Goal: Information Seeking & Learning: Learn about a topic

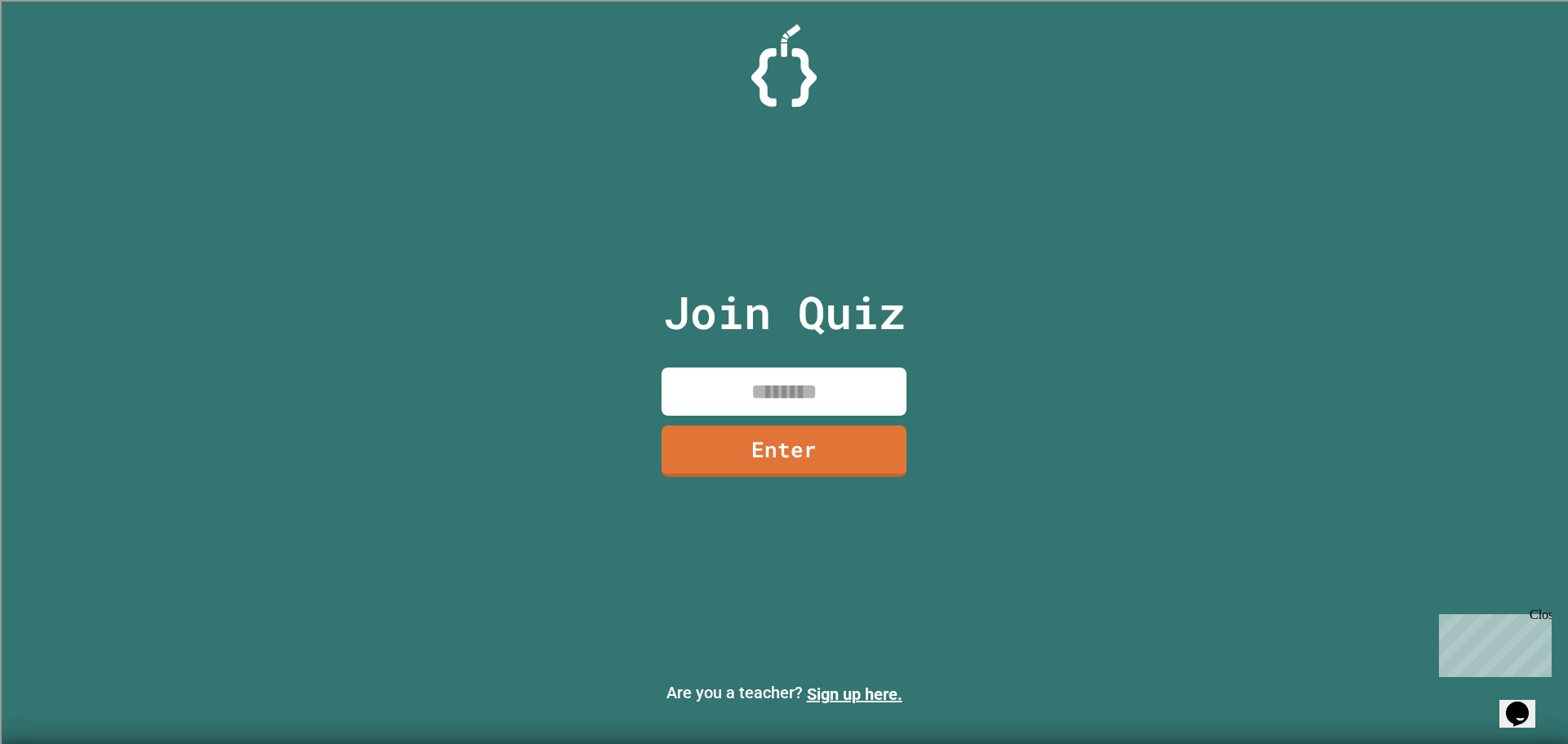
click at [795, 409] on input at bounding box center [784, 391] width 245 height 49
click at [809, 438] on link "Enter" at bounding box center [784, 449] width 236 height 54
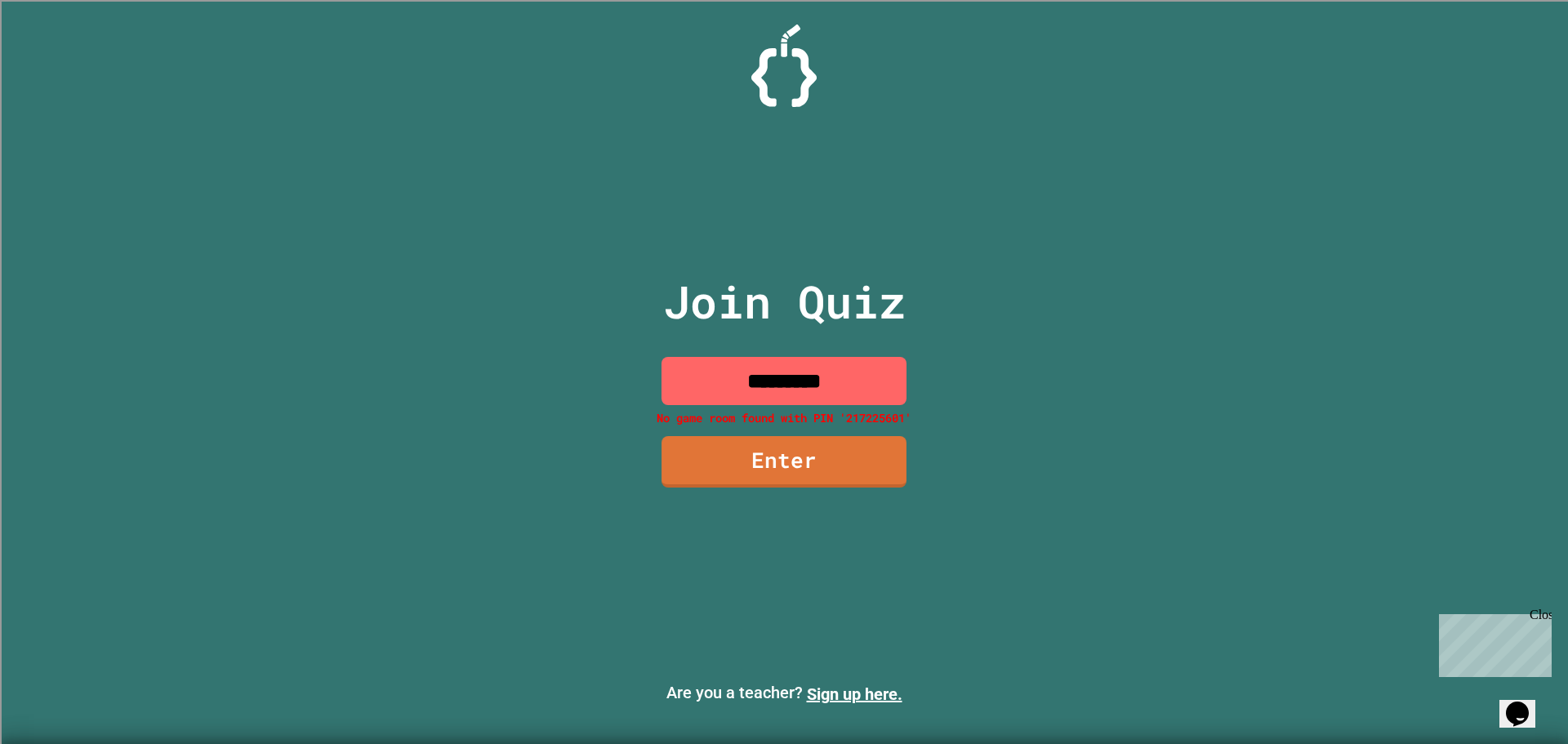
click at [853, 397] on input "*********" at bounding box center [784, 381] width 245 height 49
click at [775, 379] on input "*********" at bounding box center [784, 381] width 245 height 49
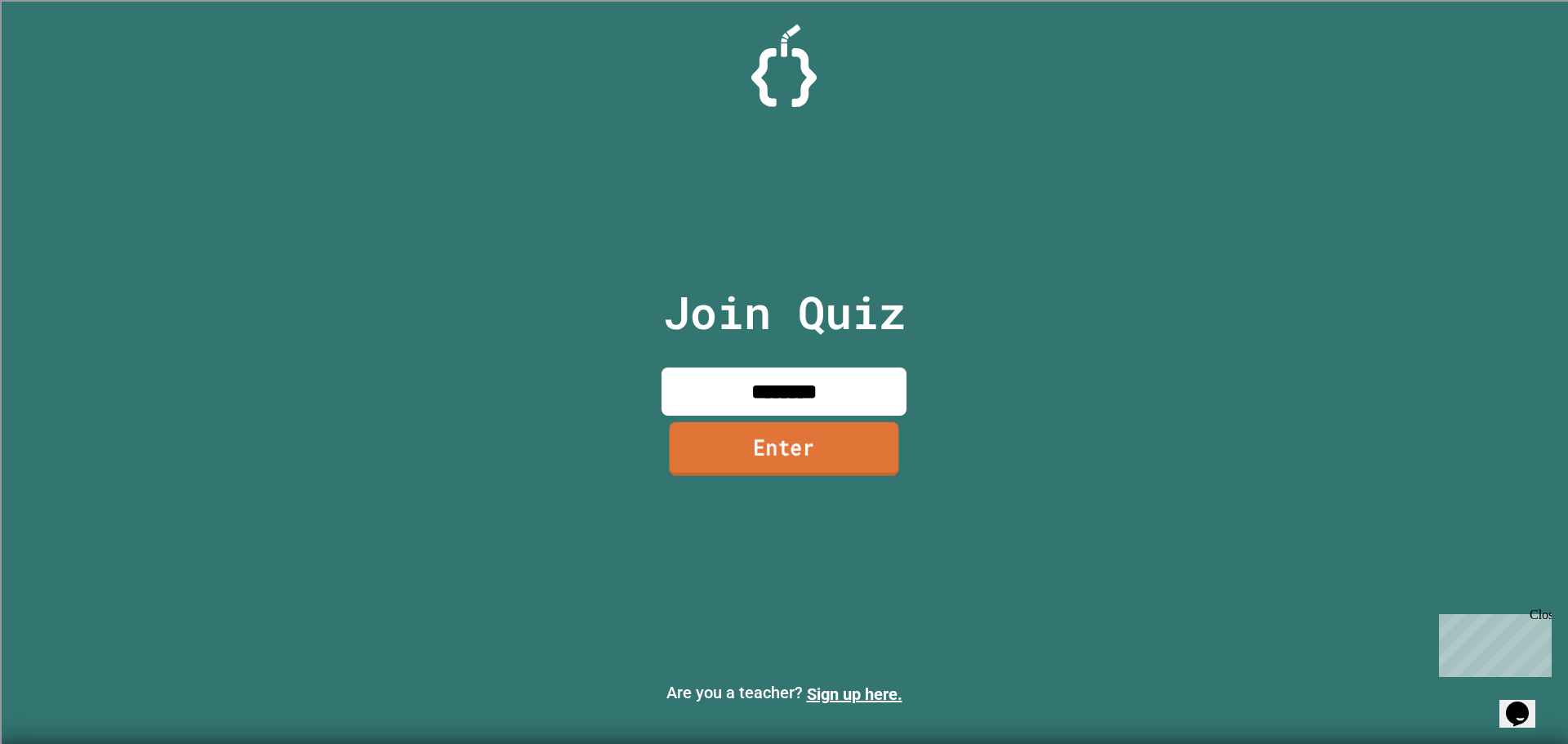
click at [788, 440] on link "Enter" at bounding box center [784, 448] width 229 height 54
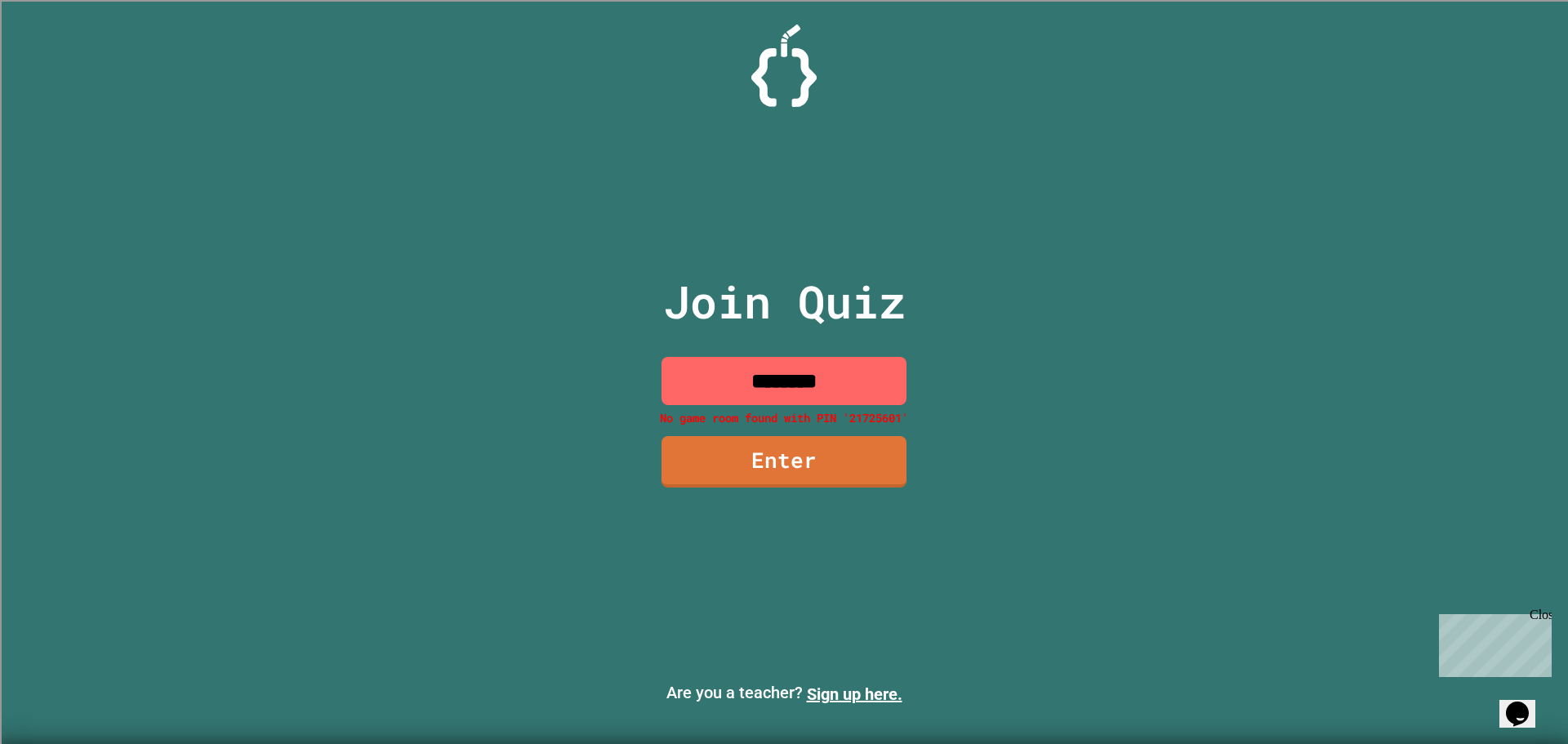
click at [754, 385] on input "********" at bounding box center [784, 381] width 245 height 49
click at [745, 385] on input "********" at bounding box center [784, 381] width 245 height 49
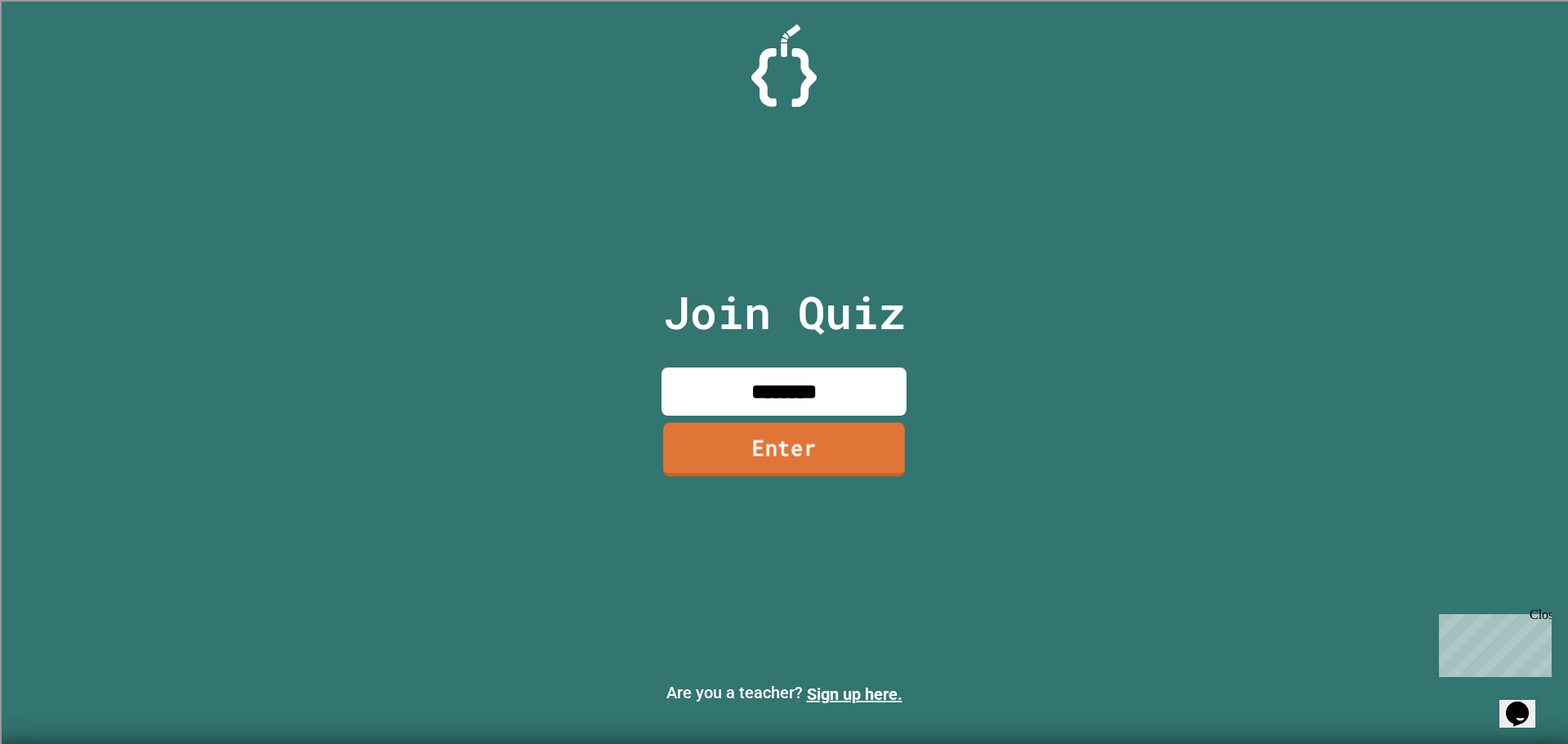
type input "********"
click at [818, 451] on link "Enter" at bounding box center [784, 449] width 242 height 54
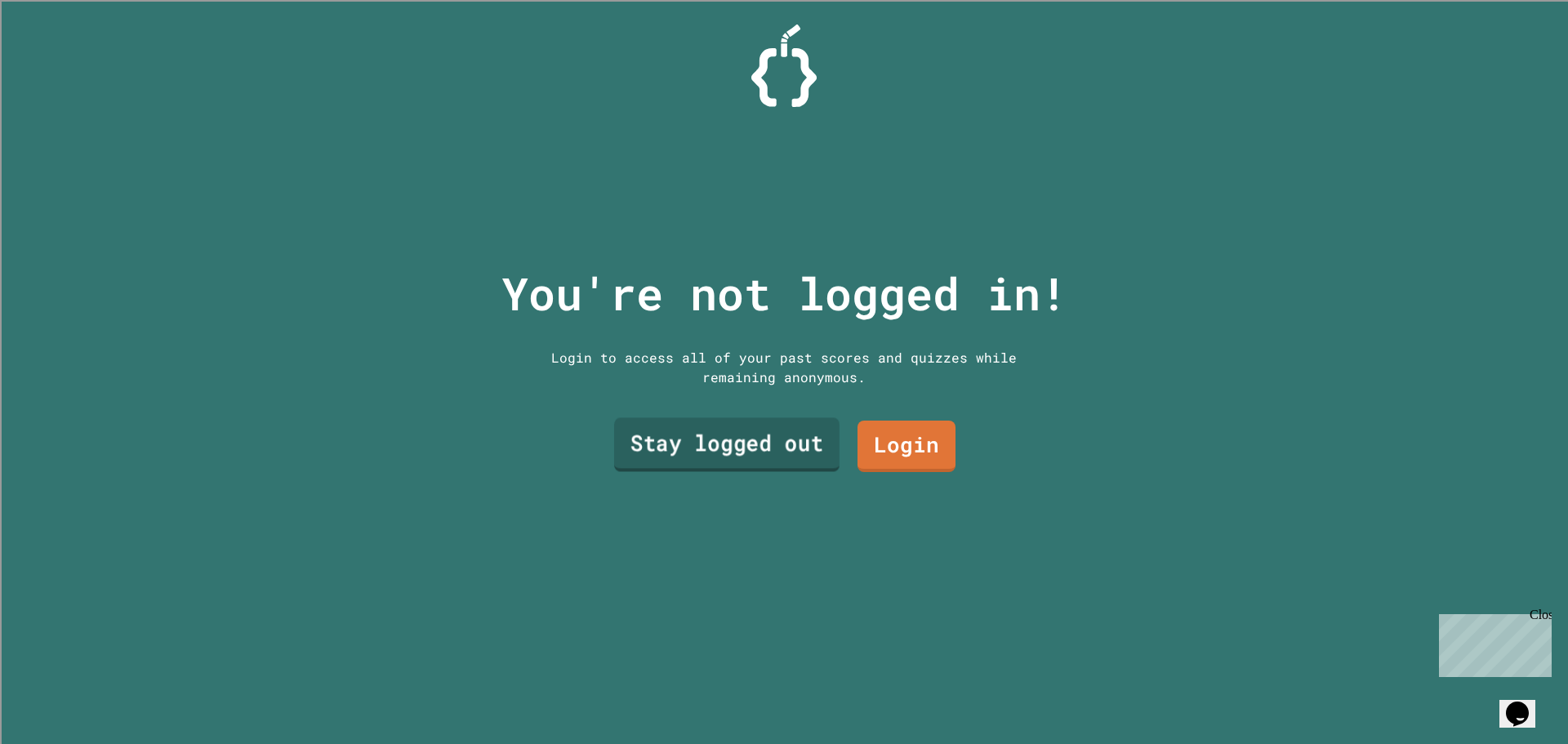
click at [792, 431] on link "Stay logged out" at bounding box center [727, 445] width 226 height 54
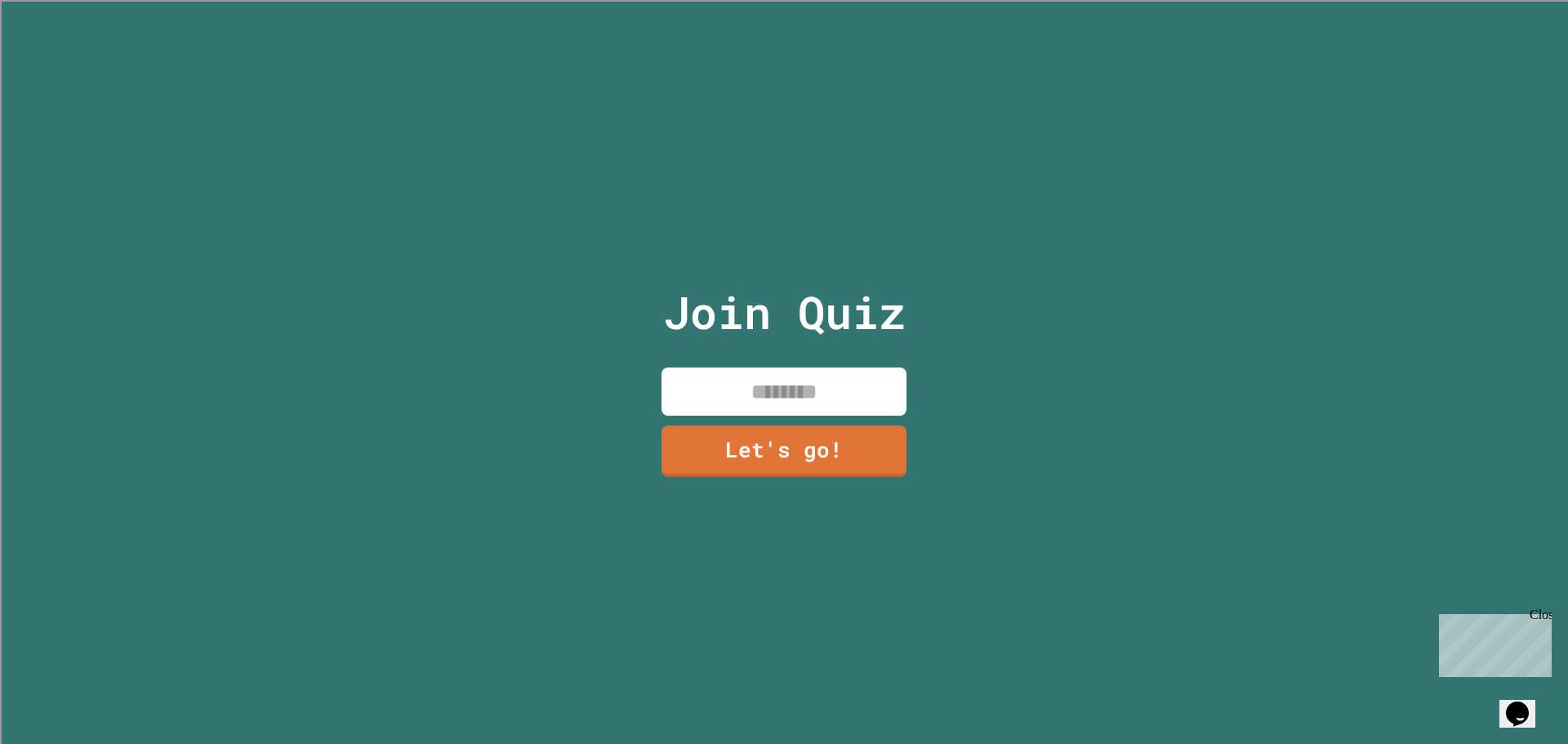
click at [852, 380] on input at bounding box center [784, 391] width 245 height 49
click at [1545, 619] on div "Close" at bounding box center [1539, 618] width 20 height 20
click at [836, 367] on input at bounding box center [784, 391] width 245 height 49
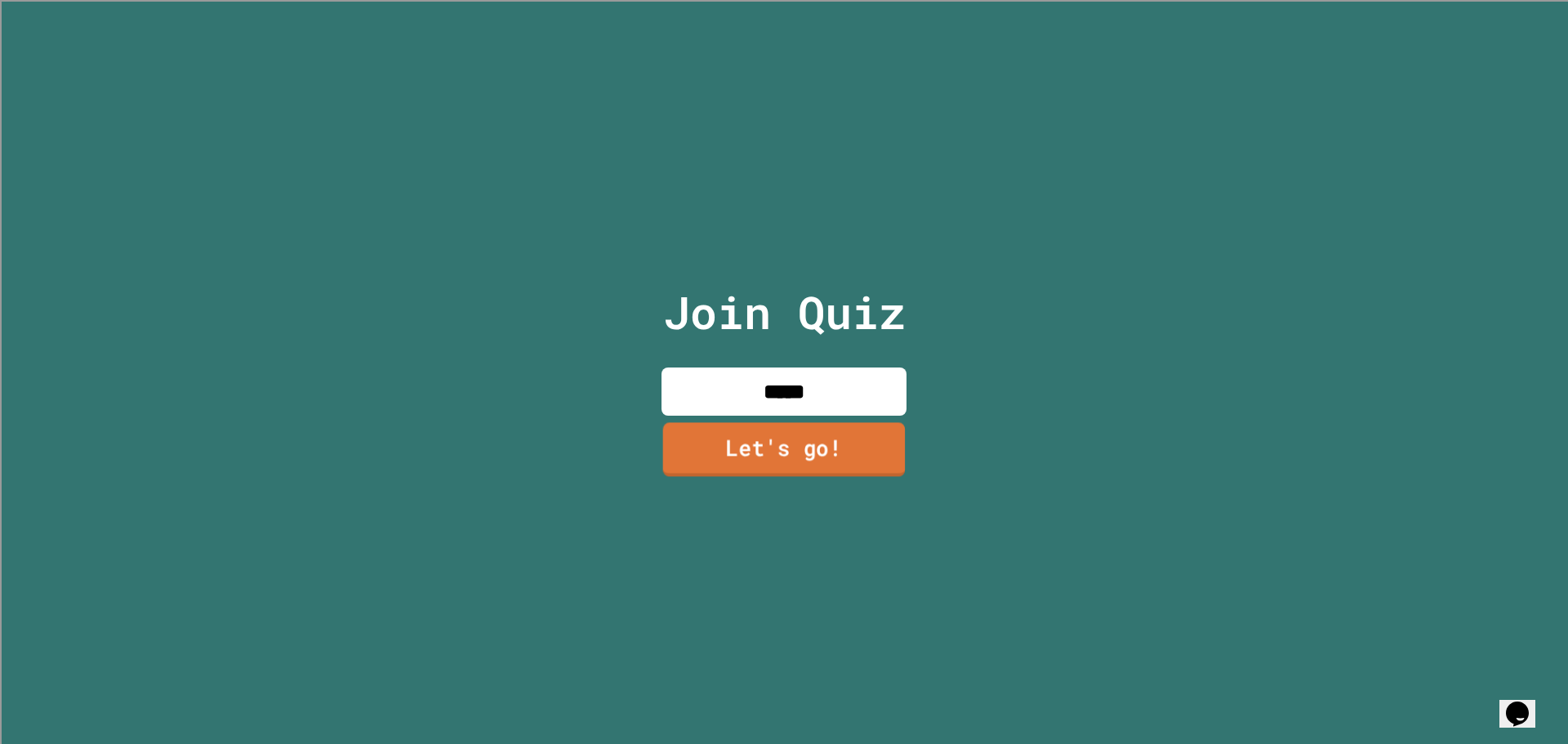
type input "*****"
click at [877, 436] on link "Let's go!" at bounding box center [784, 449] width 243 height 54
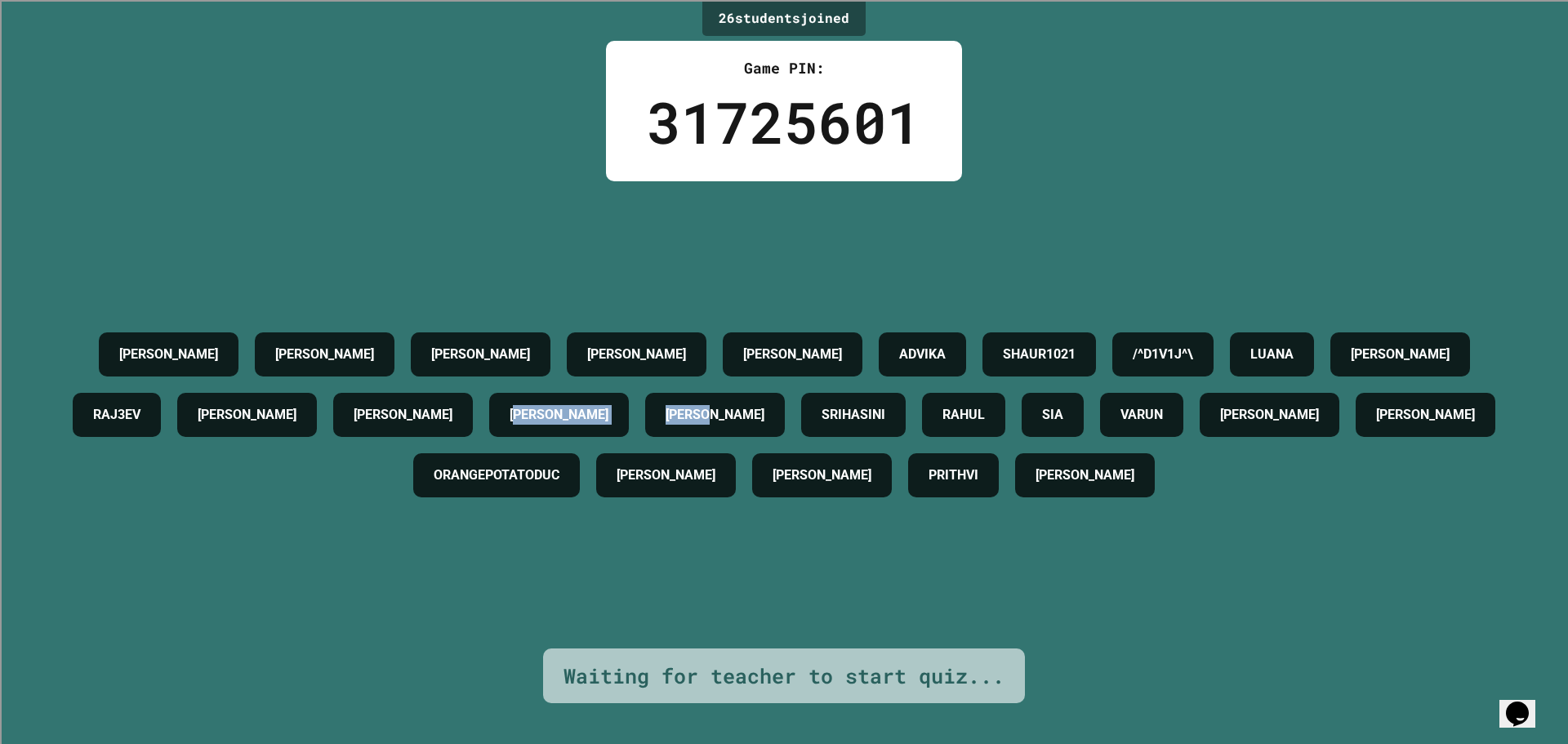
drag, startPoint x: 685, startPoint y: 411, endPoint x: 910, endPoint y: 426, distance: 225.5
click at [906, 426] on div "[PERSON_NAME] [PERSON_NAME] [PERSON_NAME] [PERSON_NAME] SHAUR1021 /^D1V1J^\ [PE…" at bounding box center [784, 415] width 1486 height 182
click at [784, 426] on div "[PERSON_NAME]" at bounding box center [715, 415] width 140 height 44
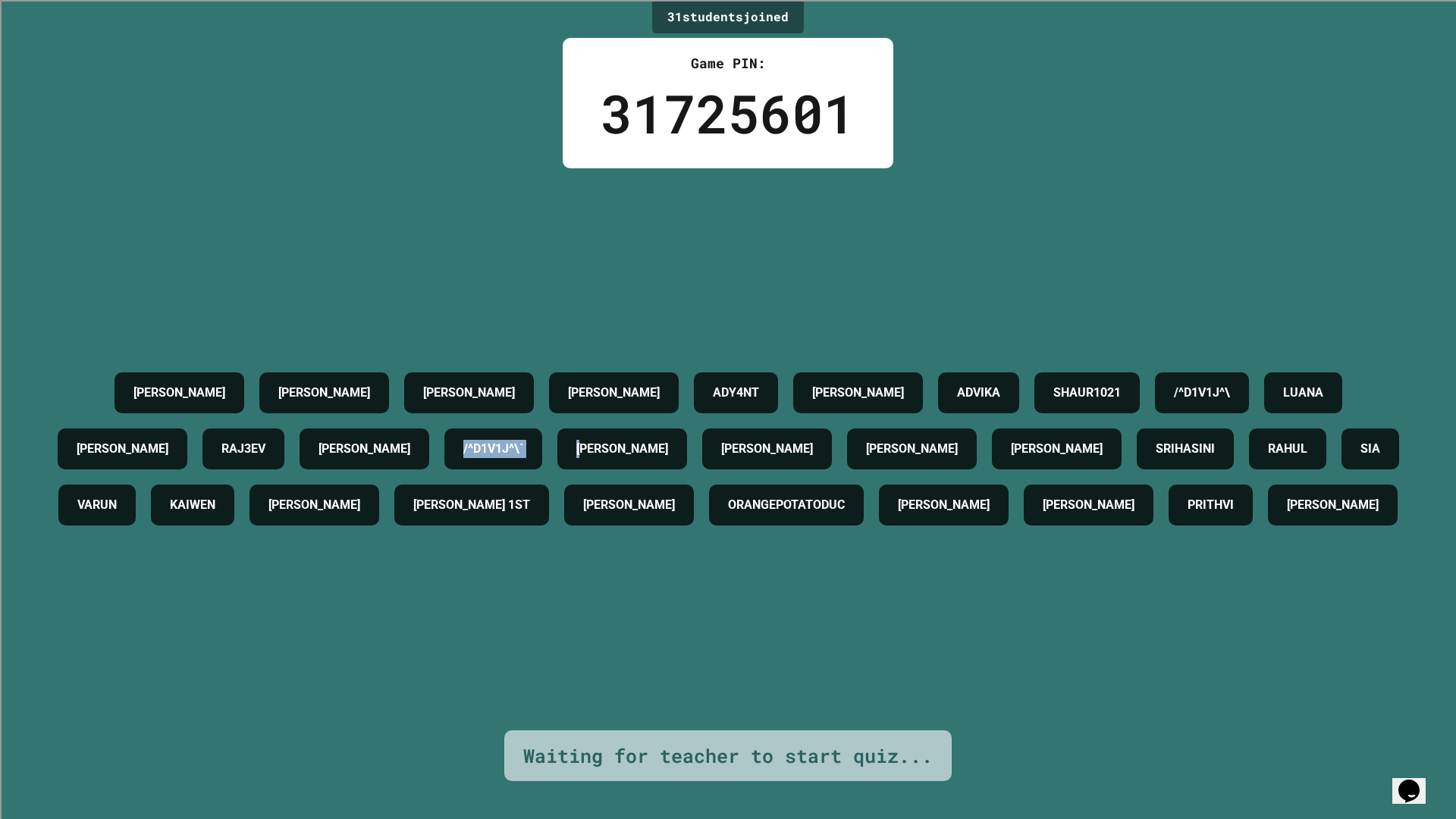
drag, startPoint x: 665, startPoint y: 396, endPoint x: 864, endPoint y: 412, distance: 199.6
click at [864, 412] on div "[PERSON_NAME] [PERSON_NAME] [PERSON_NAME] ADY4NT [PERSON_NAME] SHAUR1021 /^D1V1…" at bounding box center [728, 449] width 1380 height 169
click at [668, 440] on h4 "[PERSON_NAME]" at bounding box center [622, 449] width 92 height 18
click at [919, 590] on div "[PERSON_NAME] [PERSON_NAME] [PERSON_NAME] ADY4NT [PERSON_NAME] SHAUR1021 /^D1V1…" at bounding box center [728, 449] width 1380 height 562
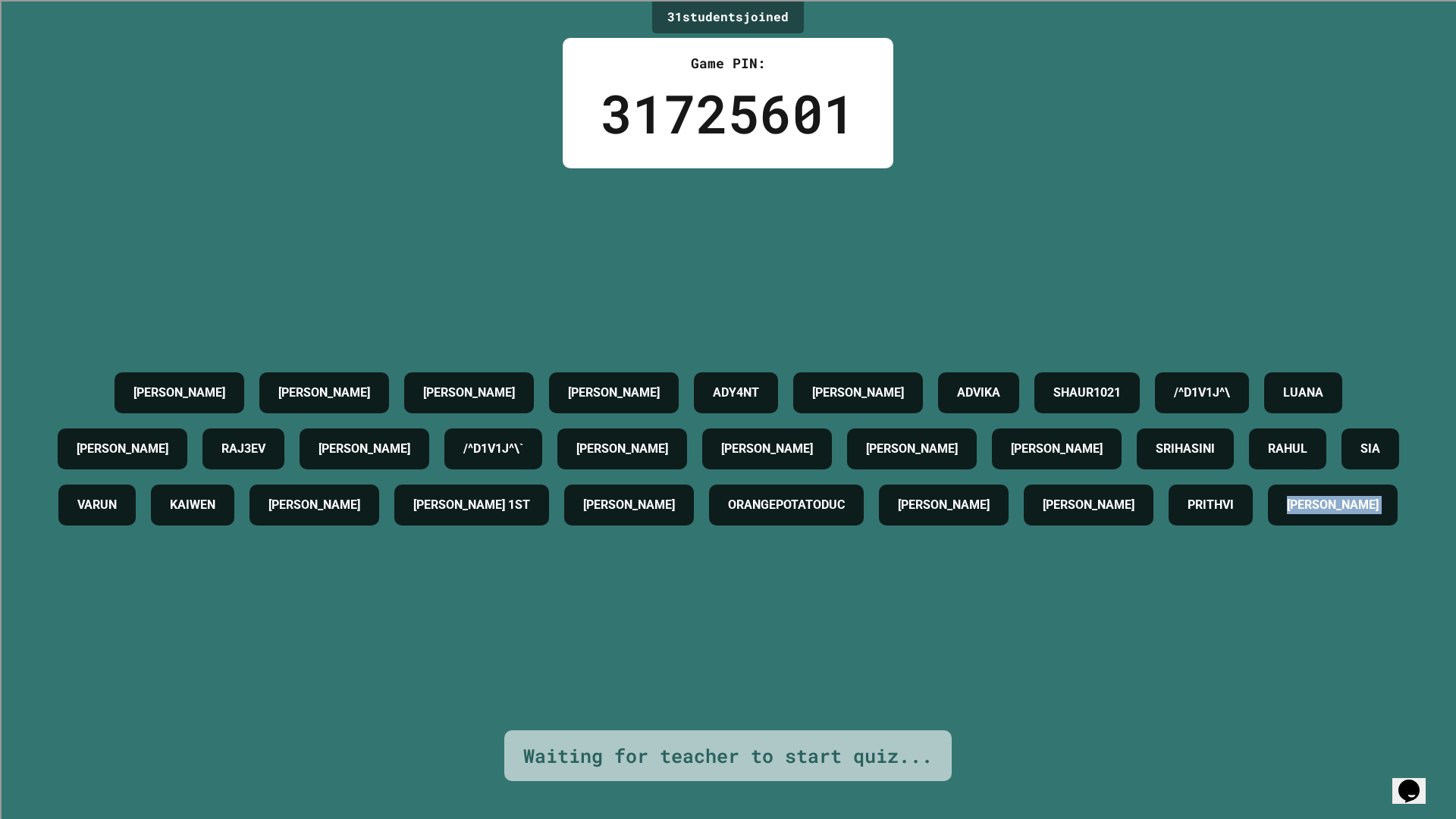
click at [919, 590] on div "[PERSON_NAME] [PERSON_NAME] [PERSON_NAME] ADY4NT [PERSON_NAME] SHAUR1021 /^D1V1…" at bounding box center [728, 449] width 1380 height 562
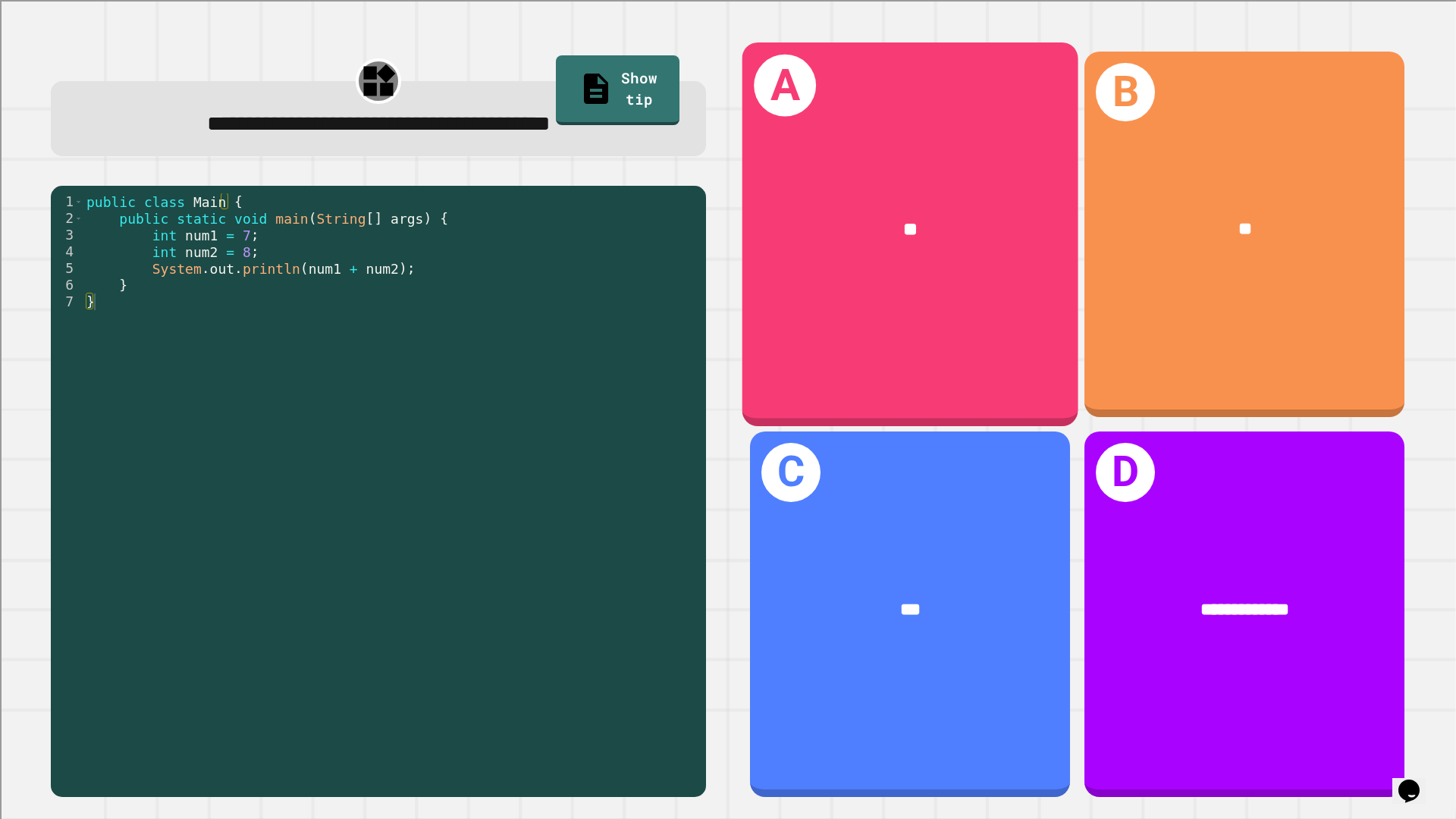
click at [975, 311] on div "A **" at bounding box center [910, 234] width 336 height 384
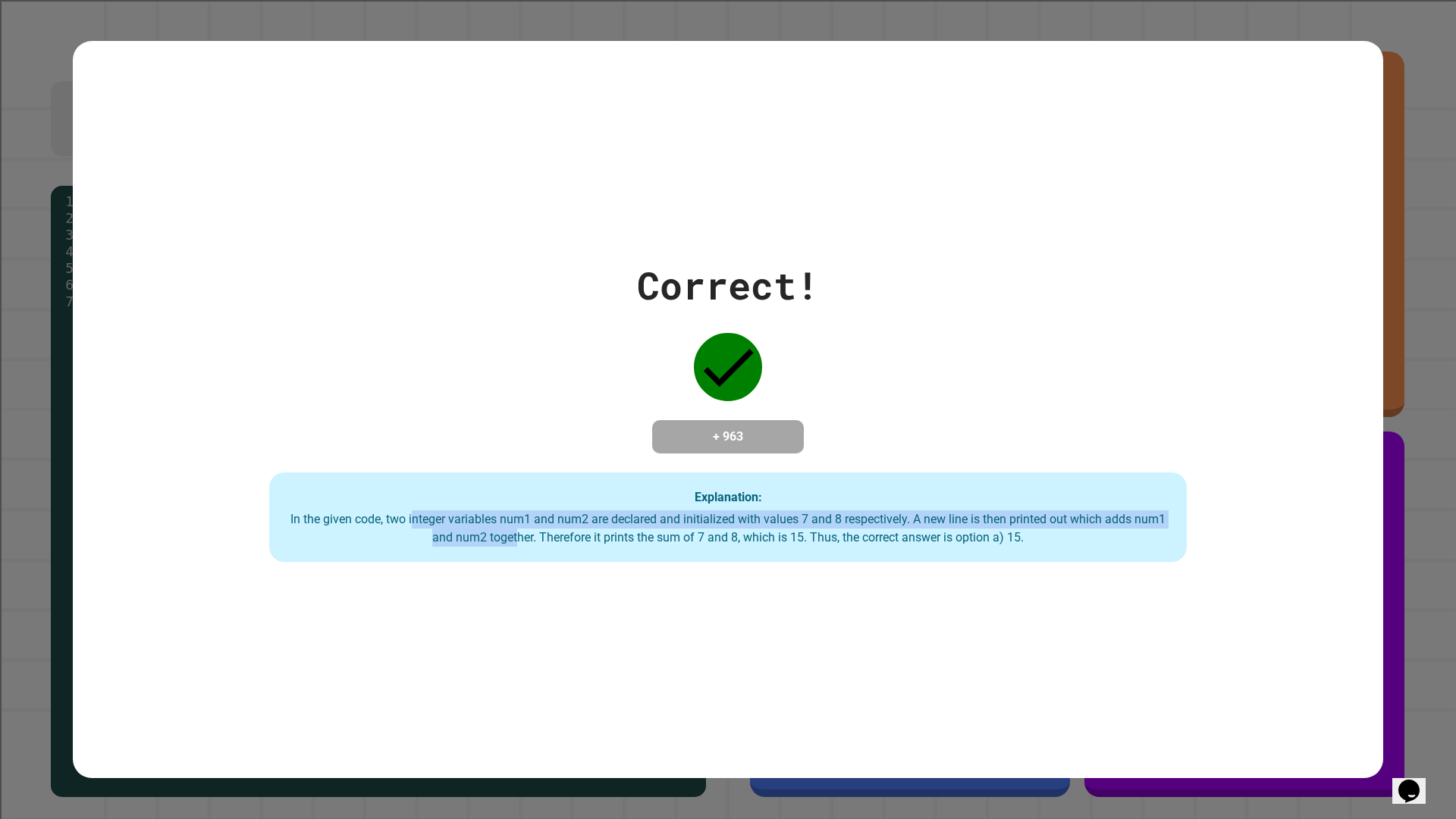
drag, startPoint x: 425, startPoint y: 527, endPoint x: 528, endPoint y: 541, distance: 103.9
click at [528, 541] on div "In the given code, two integer variables num1 and num2 are declared and initial…" at bounding box center [728, 529] width 887 height 36
click at [520, 542] on div "In the given code, two integer variables num1 and num2 are declared and initial…" at bounding box center [728, 529] width 887 height 36
drag, startPoint x: 287, startPoint y: 518, endPoint x: 478, endPoint y: 532, distance: 191.5
click at [478, 532] on div "In the given code, two integer variables num1 and num2 are declared and initial…" at bounding box center [728, 529] width 887 height 36
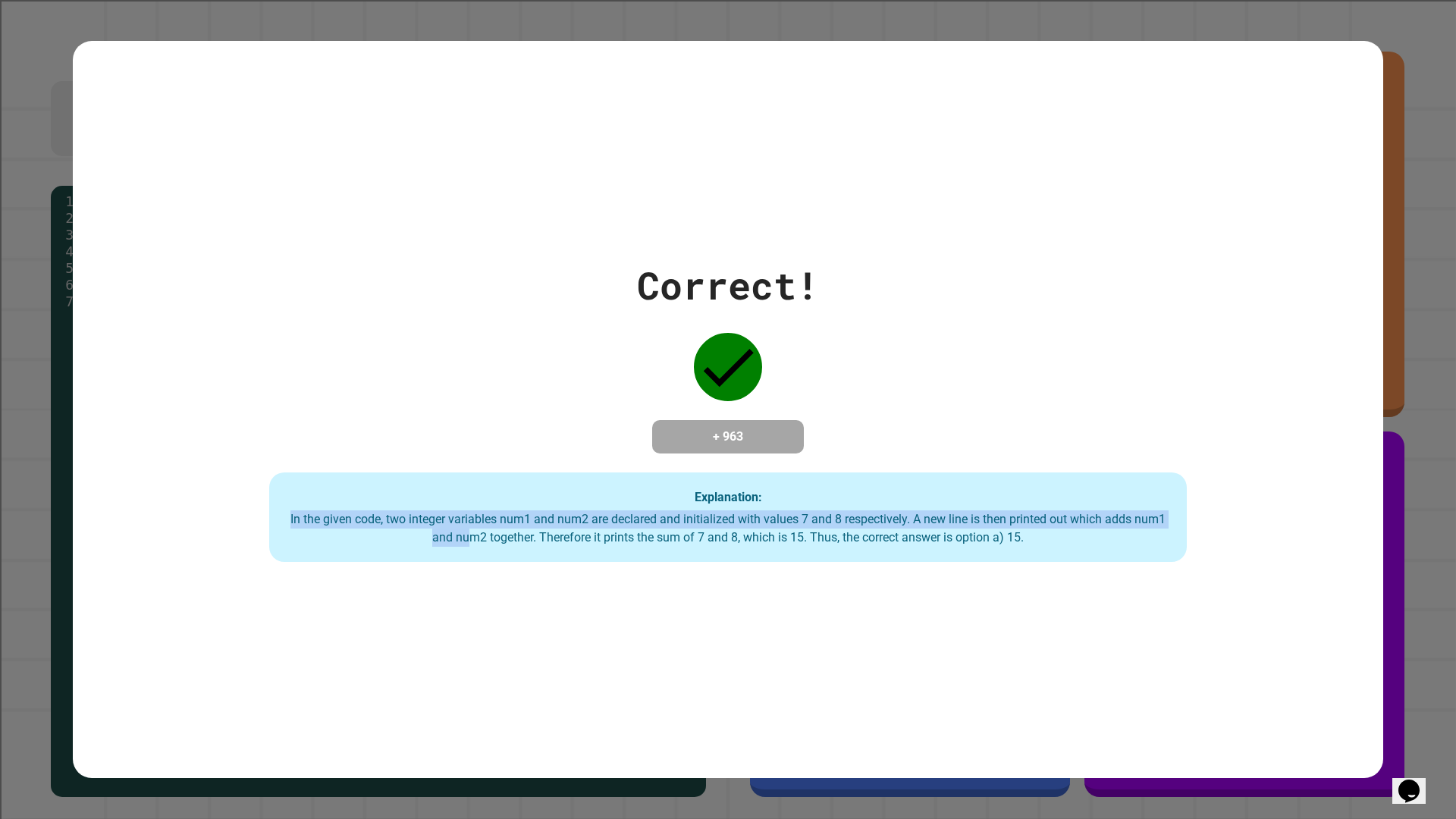
click at [478, 532] on div "In the given code, two integer variables num1 and num2 are declared and initial…" at bounding box center [728, 529] width 887 height 36
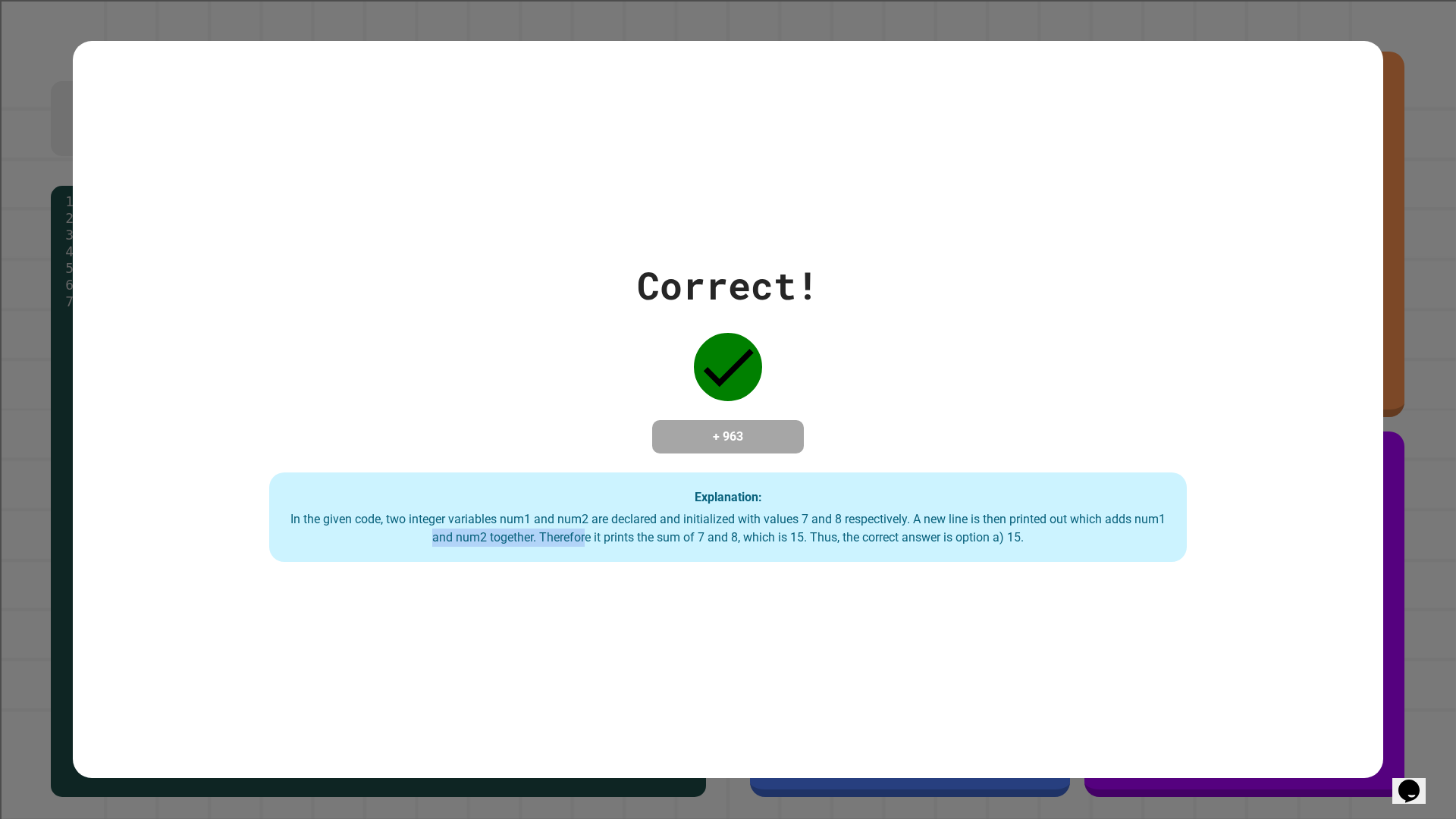
drag, startPoint x: 441, startPoint y: 532, endPoint x: 598, endPoint y: 549, distance: 157.9
click at [598, 549] on div "Explanation: In the given code, two integer variables num1 and num2 are declare…" at bounding box center [728, 517] width 917 height 89
drag, startPoint x: 785, startPoint y: 531, endPoint x: 988, endPoint y: 521, distance: 203.2
click at [988, 521] on div "In the given code, two integer variables num1 and num2 are declared and initial…" at bounding box center [728, 529] width 887 height 36
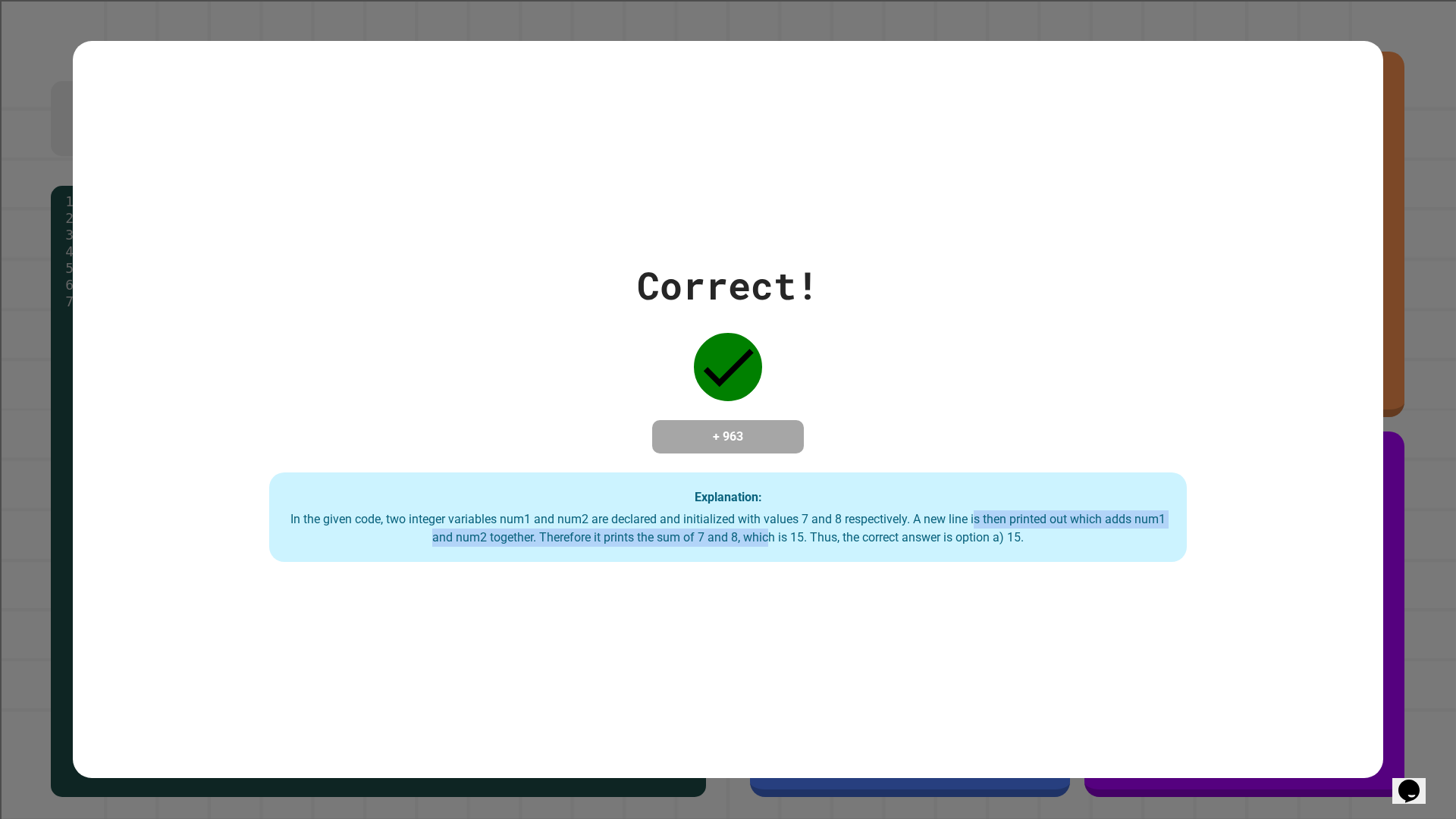
click at [988, 521] on div "In the given code, two integer variables num1 and num2 are declared and initial…" at bounding box center [728, 529] width 887 height 36
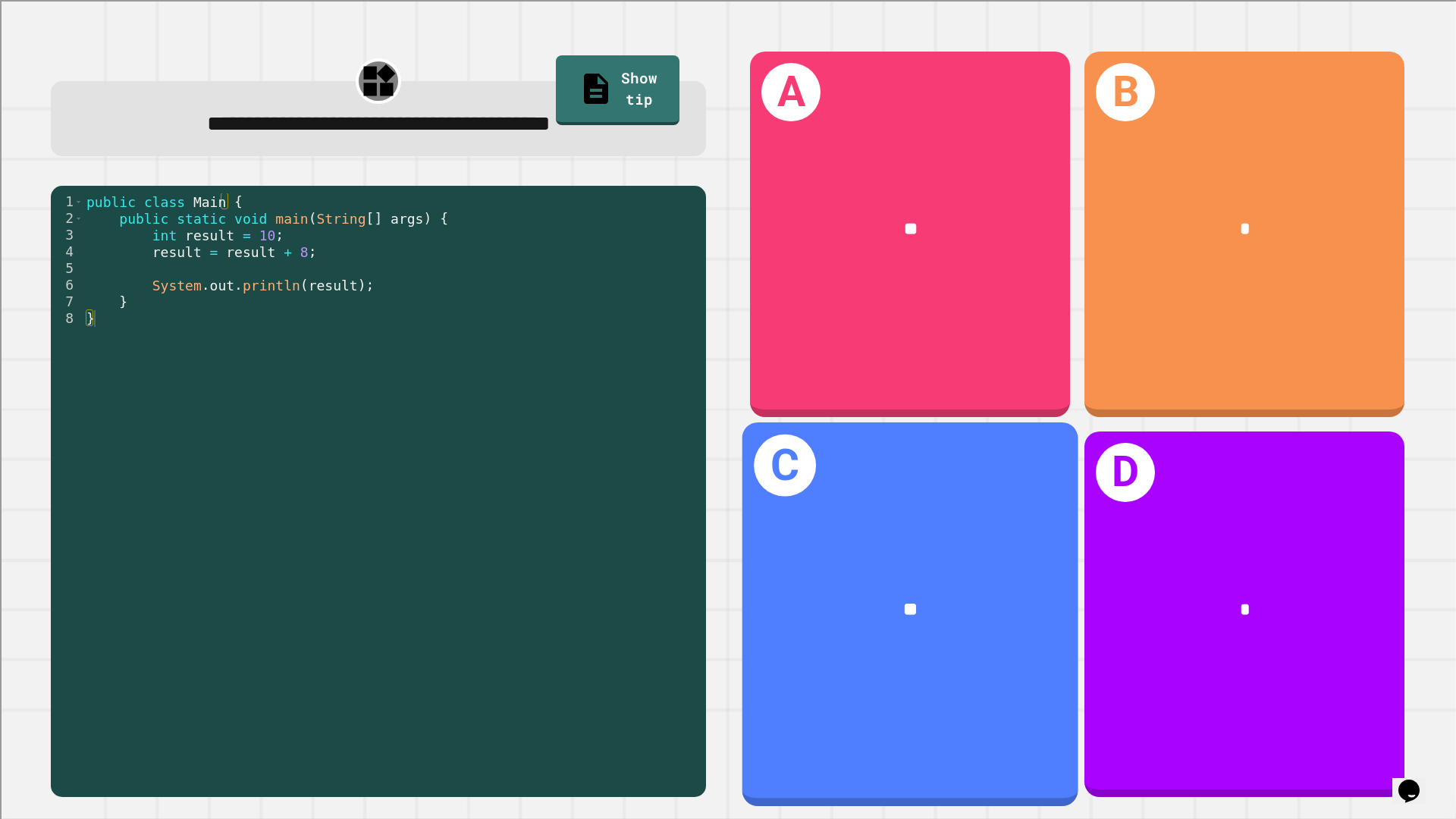
click at [987, 611] on div "**" at bounding box center [910, 609] width 336 height 101
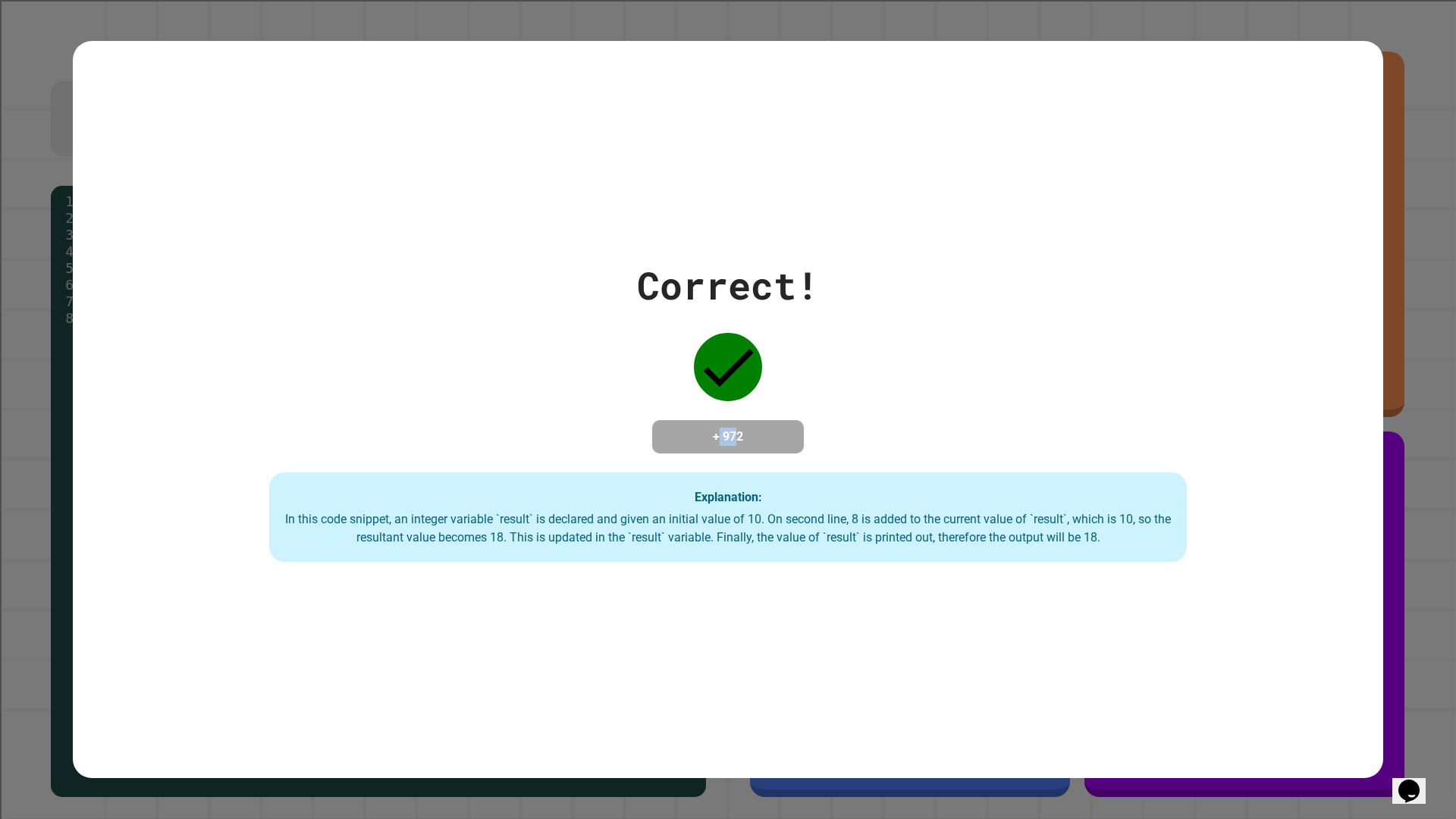
drag, startPoint x: 707, startPoint y: 438, endPoint x: 737, endPoint y: 438, distance: 30.0
click at [737, 438] on h4 "+ 972" at bounding box center [728, 437] width 121 height 18
drag, startPoint x: 717, startPoint y: 439, endPoint x: 788, endPoint y: 438, distance: 71.0
click at [788, 438] on div "+ 972" at bounding box center [728, 437] width 152 height 33
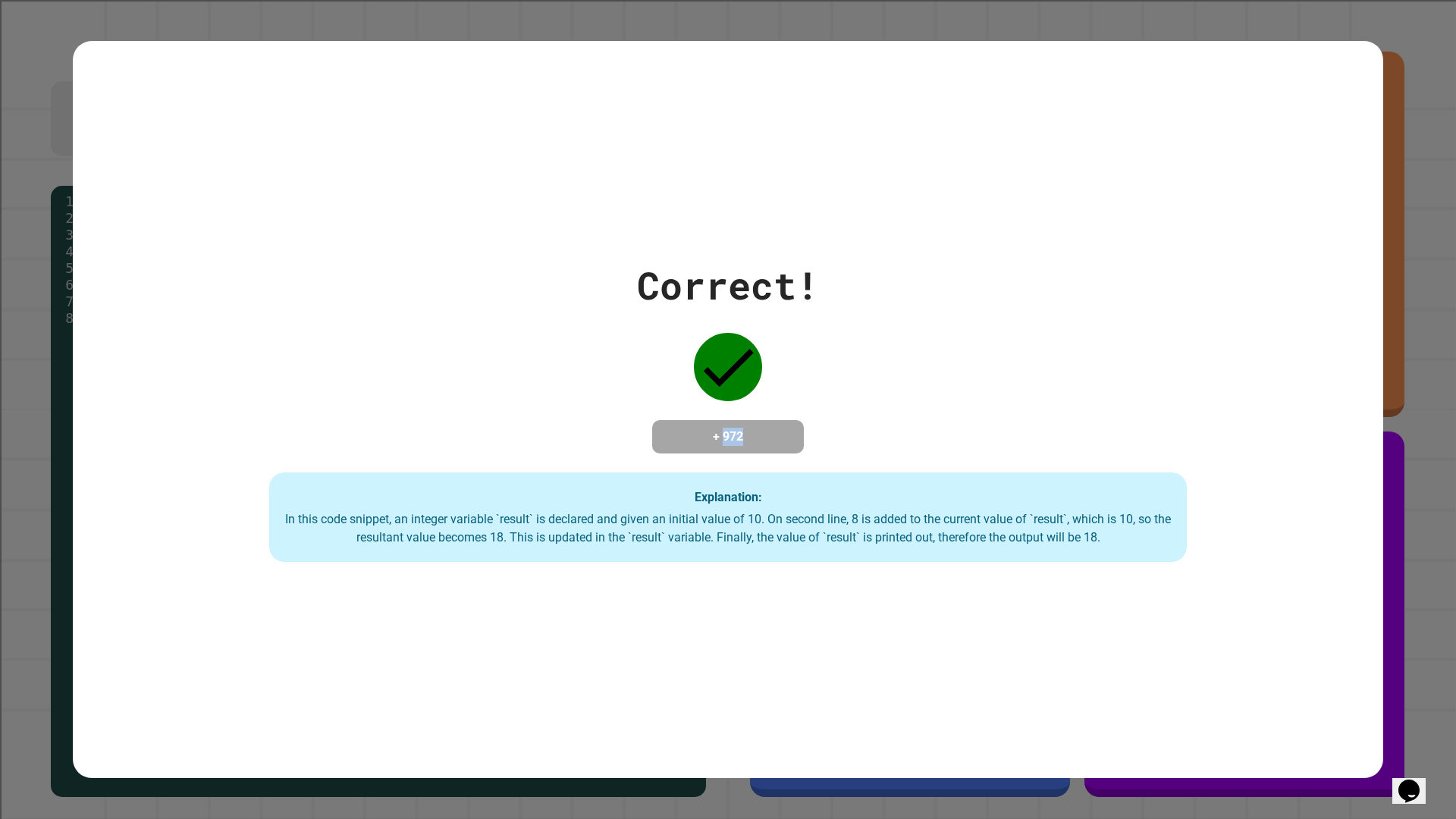
click at [788, 438] on div "+ 972" at bounding box center [728, 437] width 152 height 33
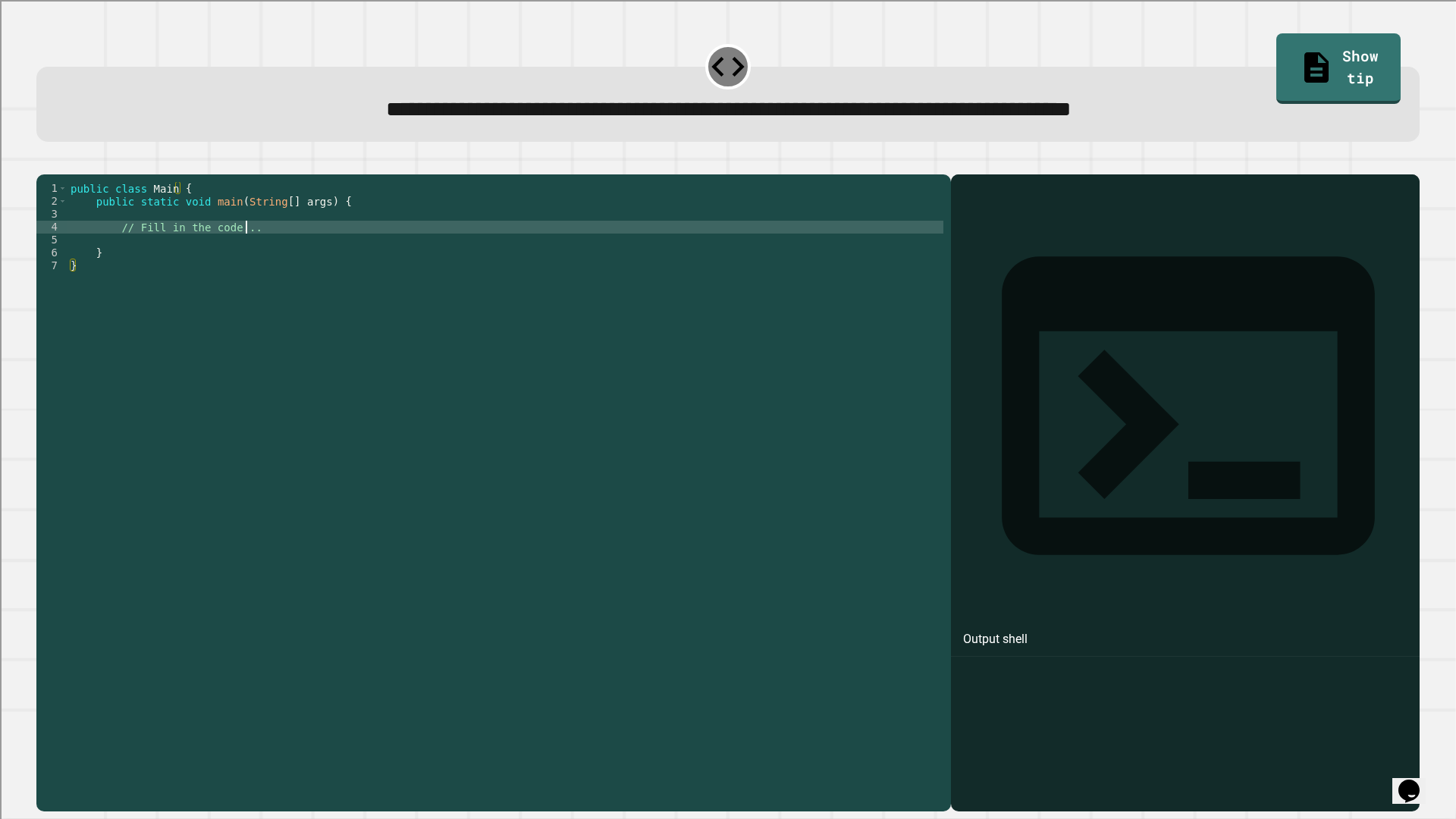
click at [247, 252] on div "public class Main { public static void main ( String [ ] args ) { // Fill in th…" at bounding box center [505, 479] width 875 height 593
type textarea "**********"
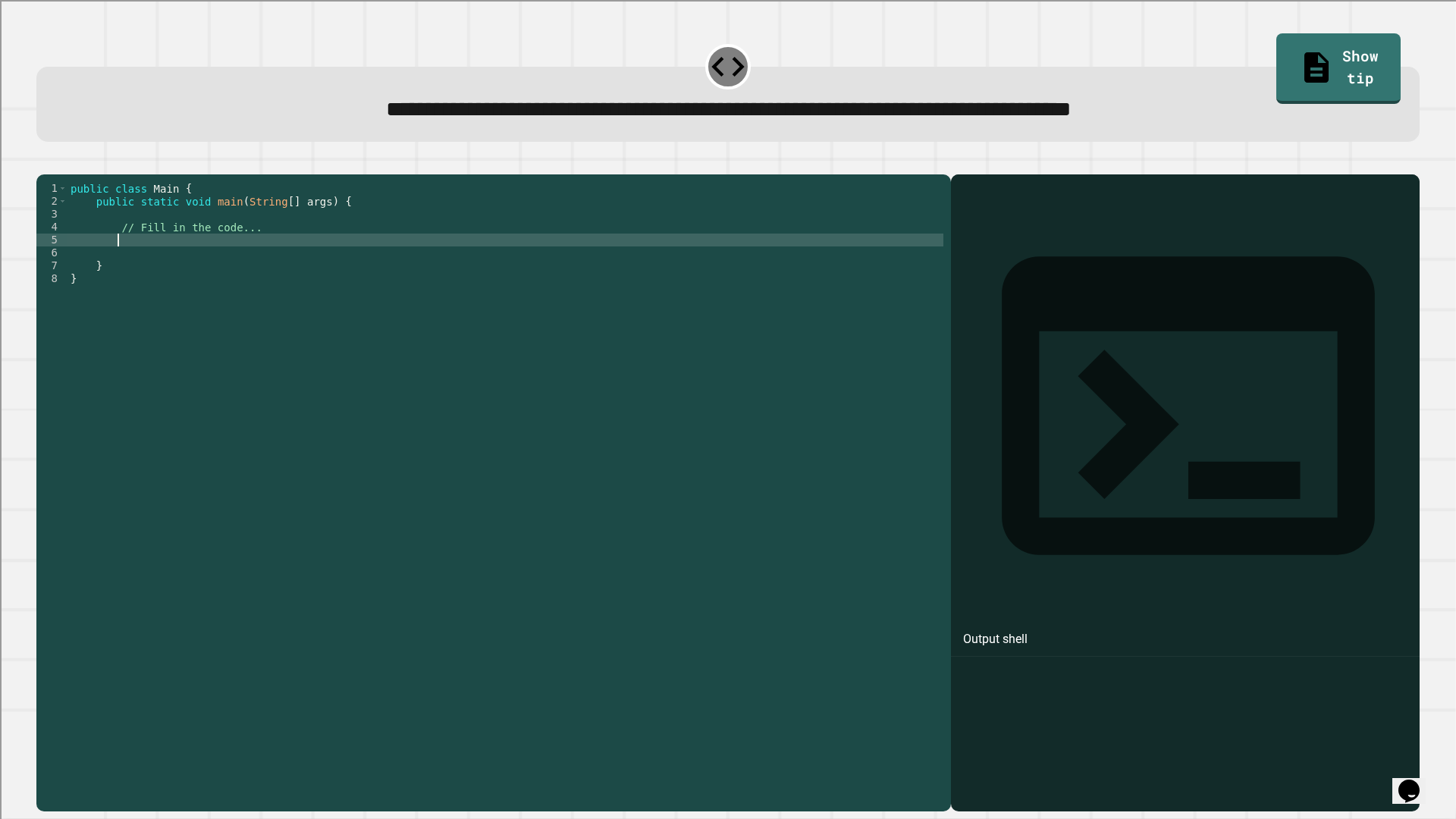
scroll to position [0, 2]
type textarea "*"
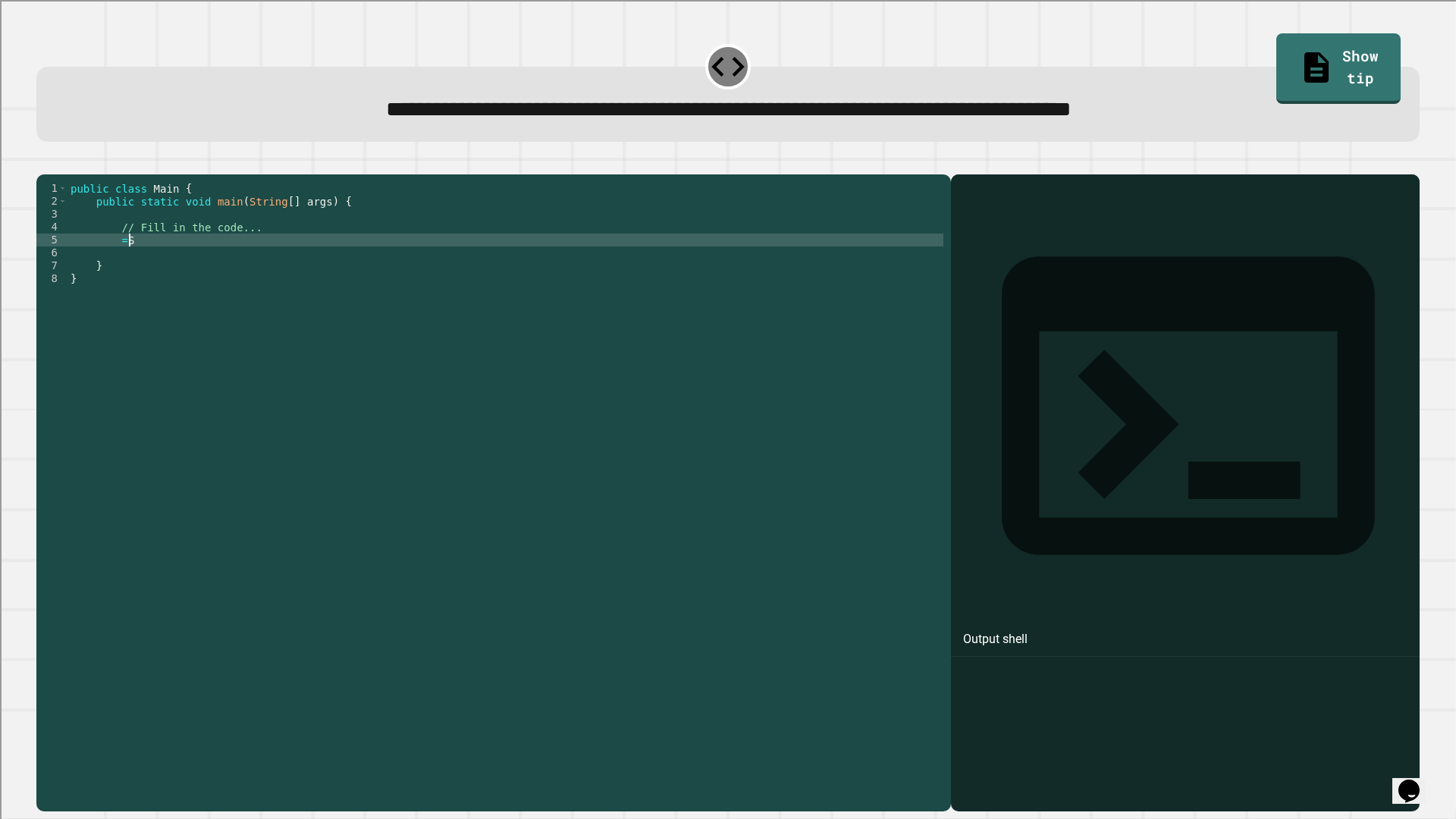
type textarea "*"
type textarea "**********"
click at [58, 174] on icon "button" at bounding box center [54, 171] width 9 height 10
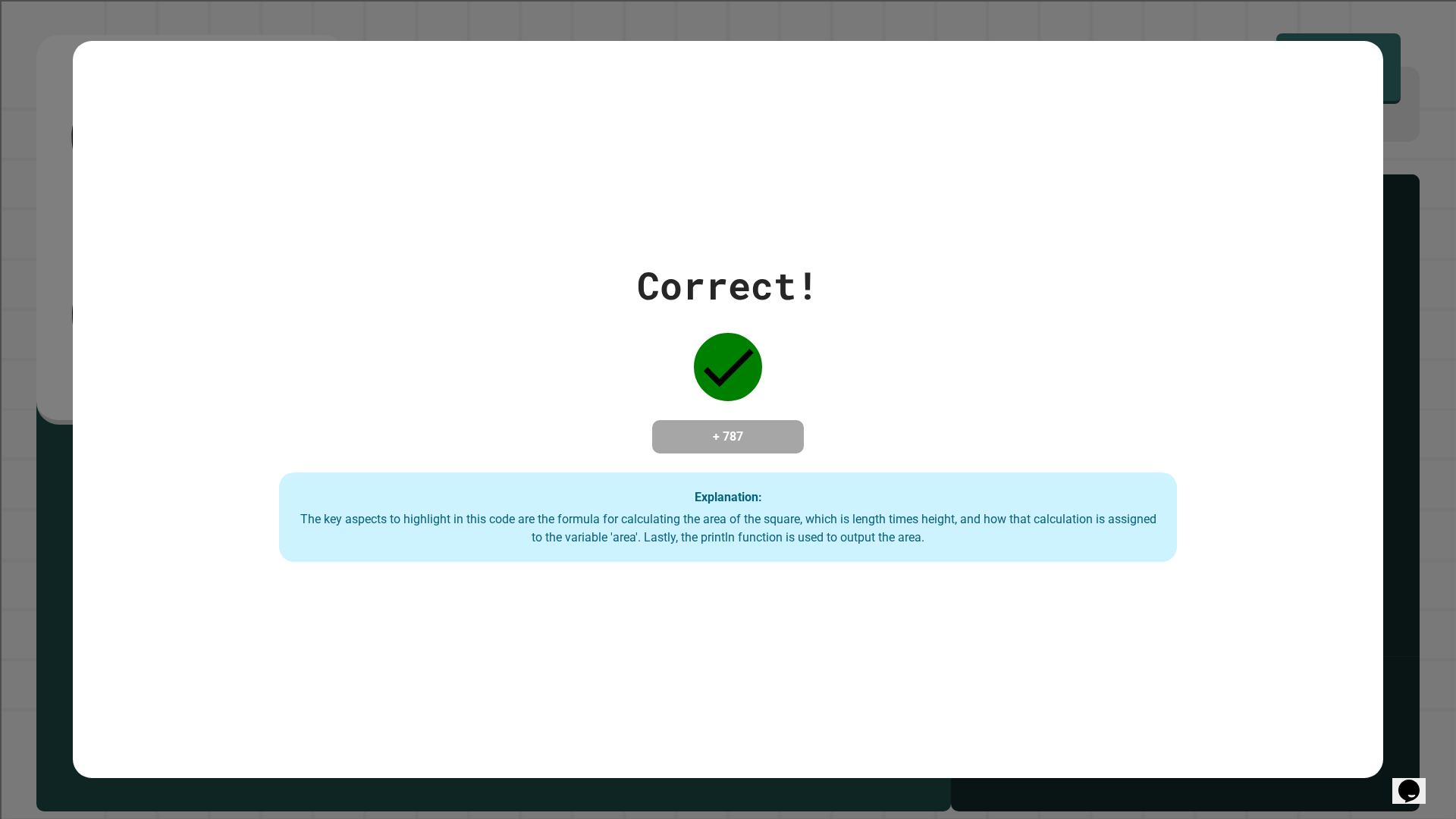
drag, startPoint x: 718, startPoint y: 351, endPoint x: 747, endPoint y: 348, distance: 29.2
click at [747, 351] on icon at bounding box center [728, 367] width 68 height 68
drag, startPoint x: 664, startPoint y: 270, endPoint x: 747, endPoint y: 273, distance: 83.1
click at [747, 273] on div "Correct!" at bounding box center [728, 286] width 182 height 57
click at [734, 278] on div "Correct!" at bounding box center [728, 286] width 182 height 57
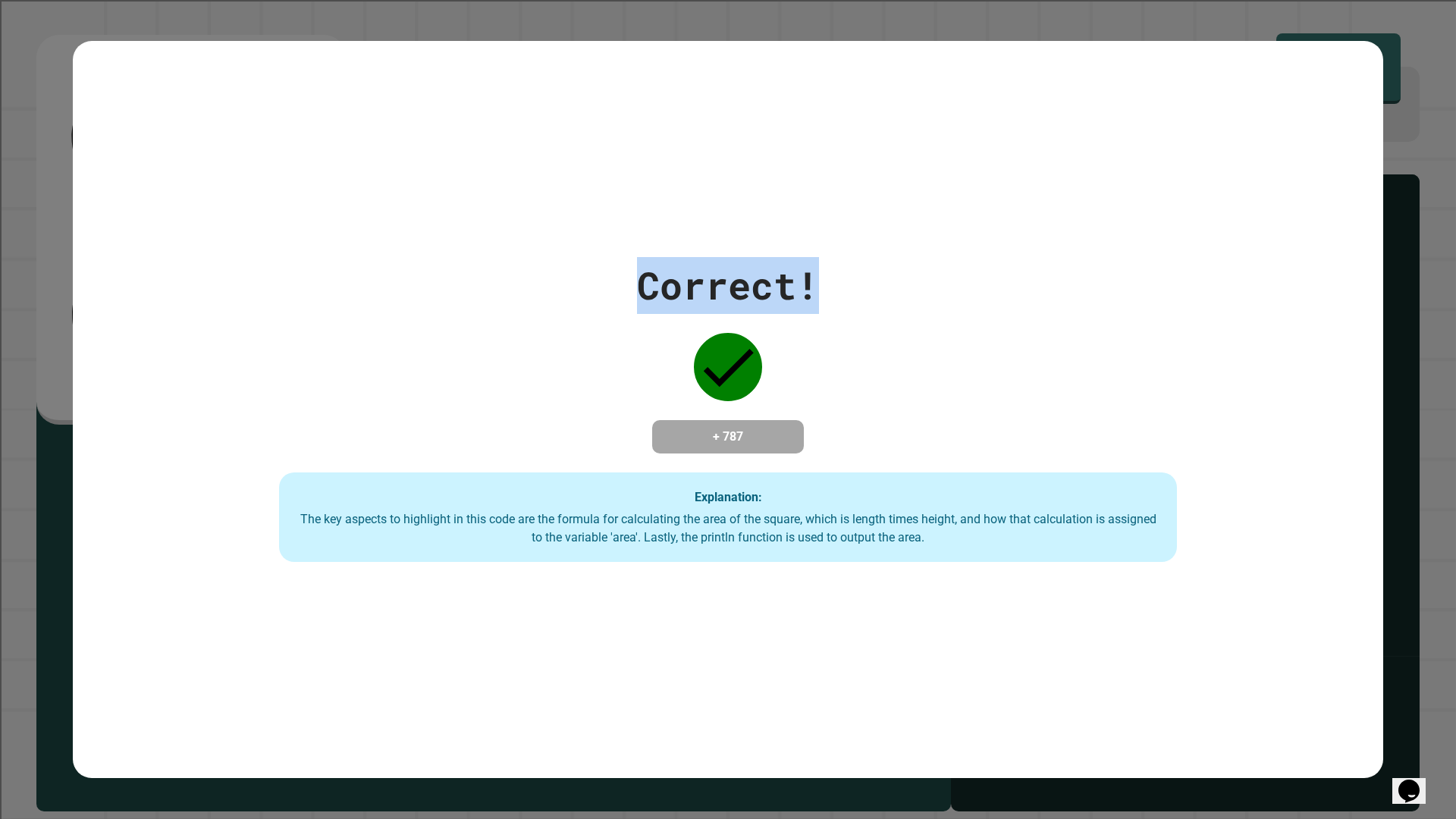
drag, startPoint x: 632, startPoint y: 289, endPoint x: 839, endPoint y: 275, distance: 207.5
click at [839, 277] on div "Correct! + 787 Explanation: The key aspects to highlight in this code are the f…" at bounding box center [728, 409] width 1282 height 305
drag, startPoint x: 657, startPoint y: 418, endPoint x: 671, endPoint y: 406, distance: 18.4
click at [671, 406] on div "Correct! + 787 Explanation: The key aspects to highlight in this code are the f…" at bounding box center [728, 409] width 1282 height 305
drag, startPoint x: 626, startPoint y: 278, endPoint x: 781, endPoint y: 277, distance: 155.0
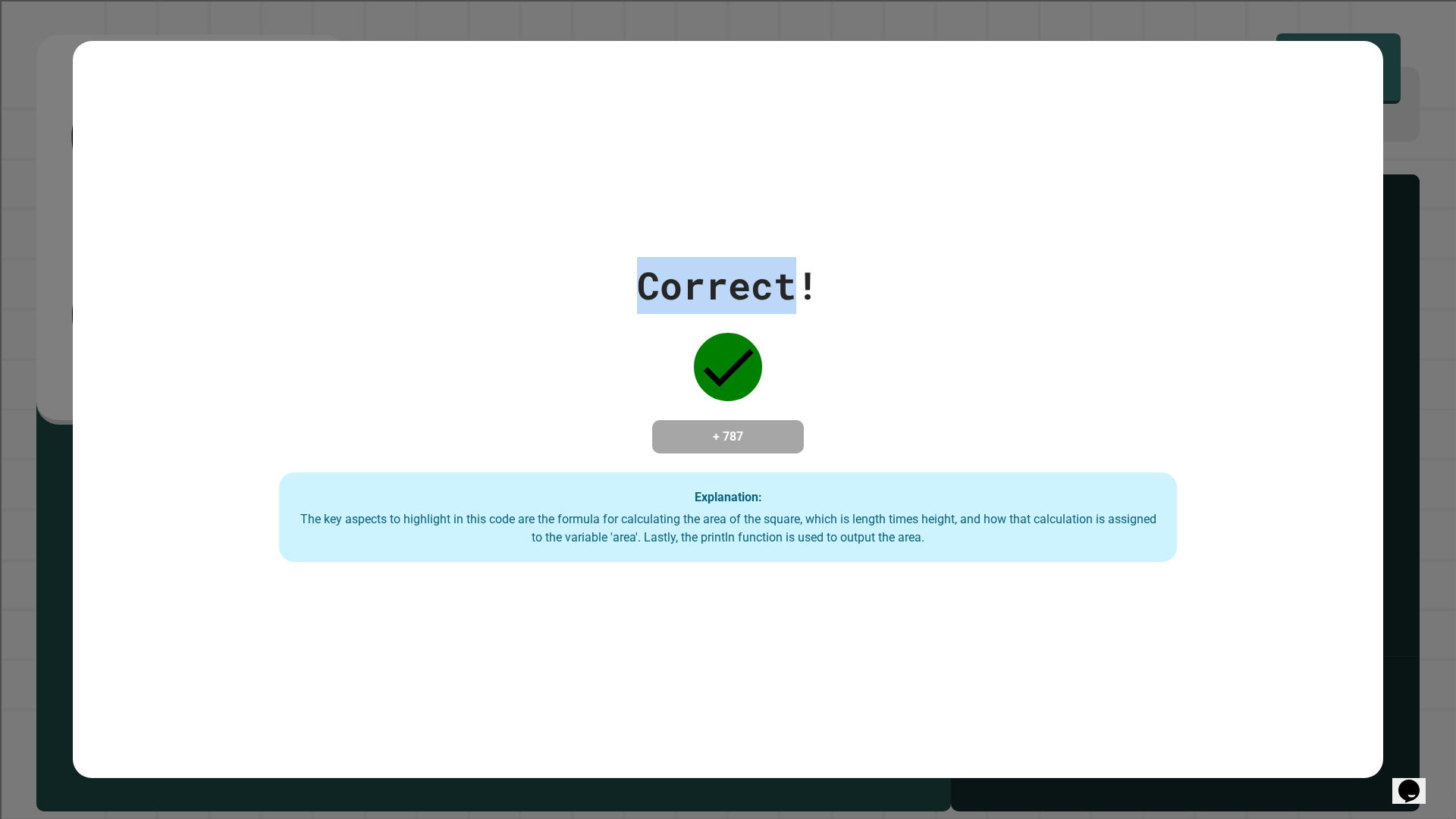
click at [781, 277] on div "Correct! + 787 Explanation: The key aspects to highlight in this code are the f…" at bounding box center [728, 409] width 1282 height 305
click at [781, 277] on div "Correct!" at bounding box center [728, 286] width 182 height 57
click at [794, 277] on div "Correct!" at bounding box center [728, 286] width 182 height 57
click at [776, 275] on div "Correct!" at bounding box center [728, 286] width 182 height 57
click at [750, 257] on div "Correct!" at bounding box center [728, 286] width 182 height 57
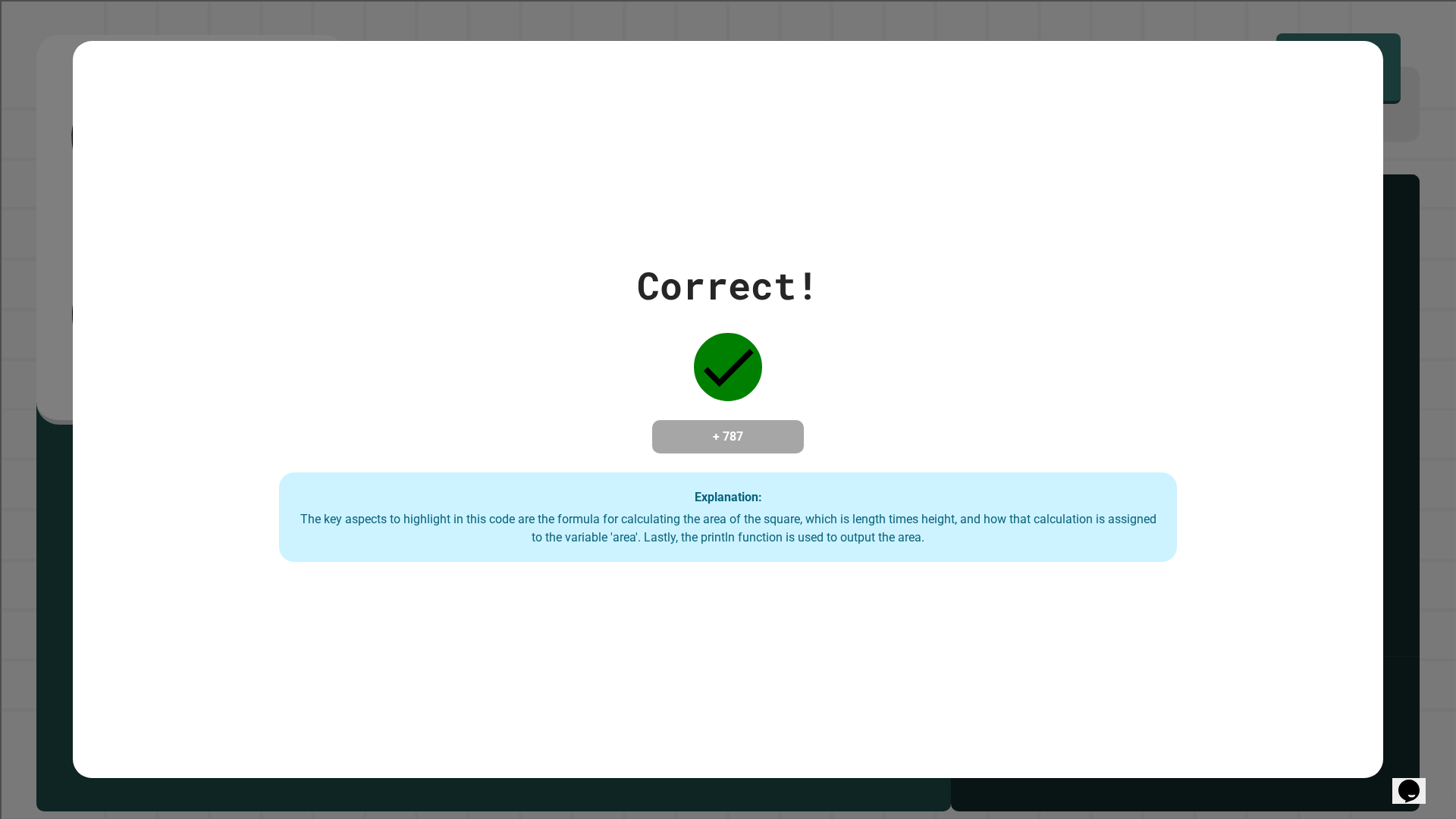
click at [668, 264] on div "Correct!" at bounding box center [728, 286] width 182 height 57
drag, startPoint x: 577, startPoint y: 273, endPoint x: 805, endPoint y: 252, distance: 229.0
click at [804, 257] on div "Correct! + 787 Explanation: The key aspects to highlight in this code are the f…" at bounding box center [728, 409] width 1282 height 305
click at [805, 257] on div "Correct!" at bounding box center [728, 286] width 182 height 57
drag, startPoint x: 612, startPoint y: 252, endPoint x: 910, endPoint y: 293, distance: 300.8
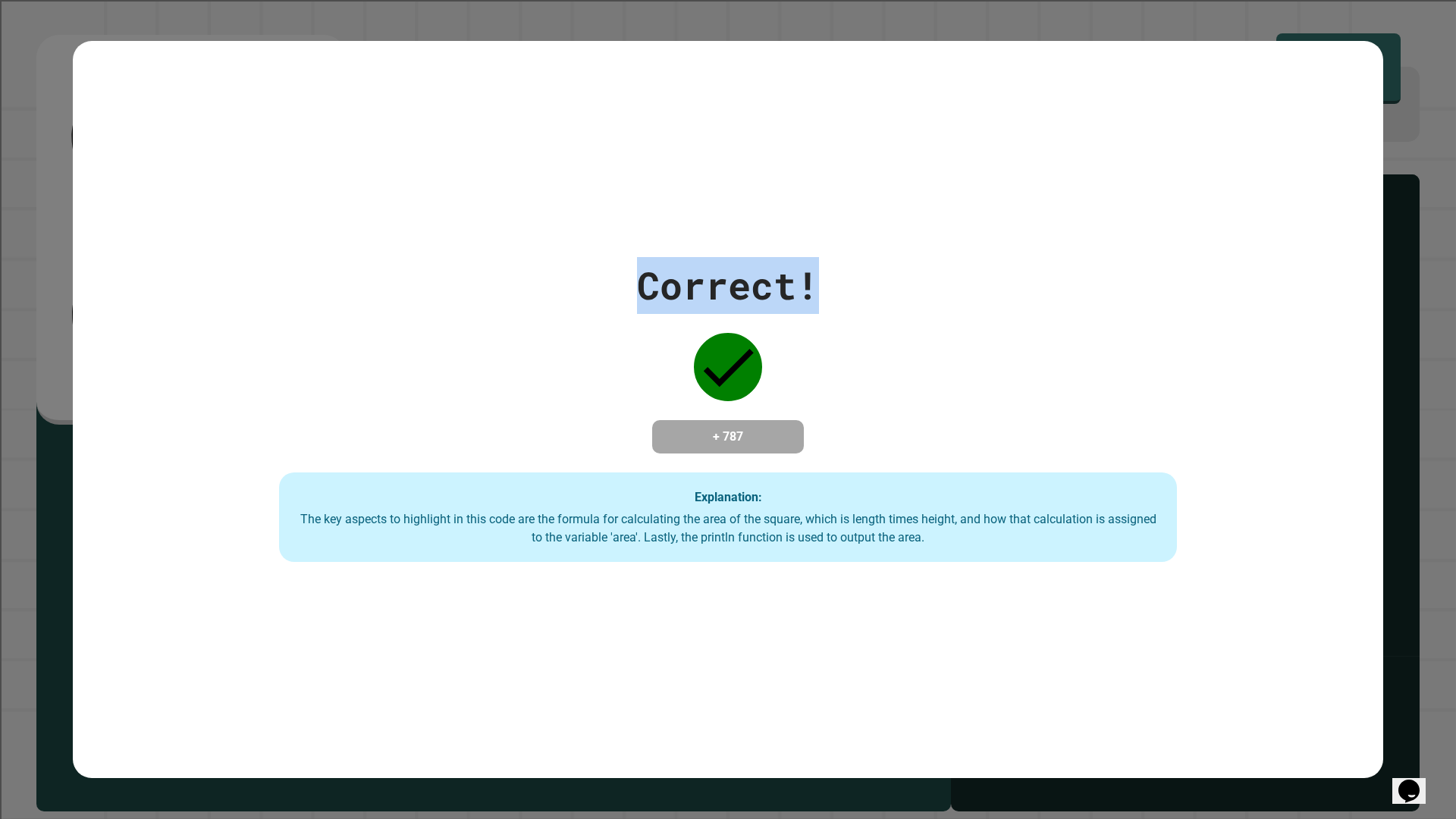
click at [910, 293] on div "Correct! + 787 Explanation: The key aspects to highlight in this code are the f…" at bounding box center [728, 409] width 1282 height 305
drag, startPoint x: 940, startPoint y: 286, endPoint x: 817, endPoint y: 276, distance: 123.4
click at [941, 286] on div "Correct! + 787 Explanation: The key aspects to highlight in this code are the f…" at bounding box center [728, 409] width 1282 height 305
click at [557, 257] on div "Correct! + 787 Explanation: The key aspects to highlight in this code are the f…" at bounding box center [728, 409] width 1282 height 305
drag, startPoint x: 721, startPoint y: 264, endPoint x: 994, endPoint y: 311, distance: 277.0
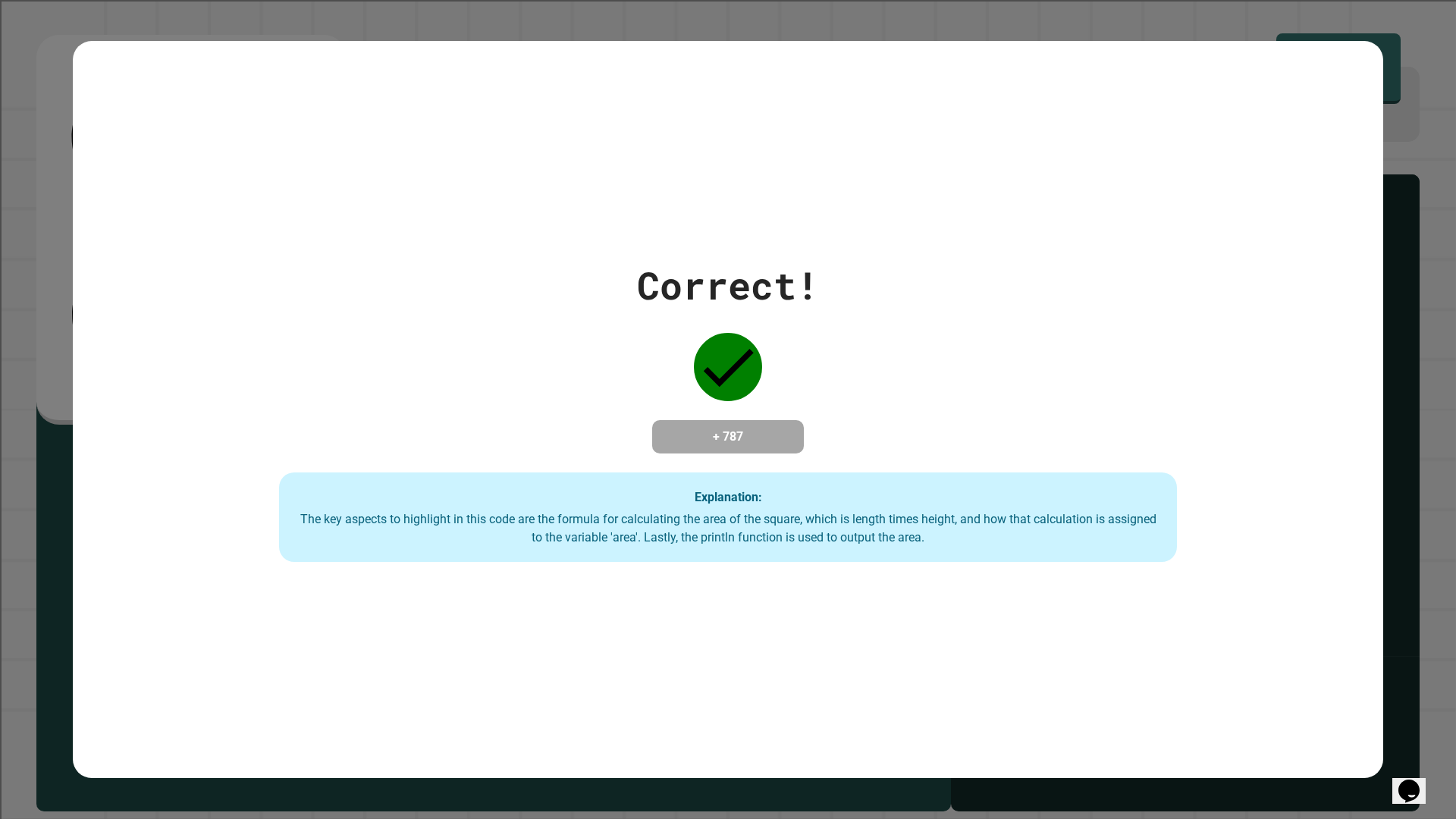
click at [725, 264] on div "Correct!" at bounding box center [728, 286] width 182 height 57
click at [994, 311] on div "Correct! + 787 Explanation: The key aspects to highlight in this code are the f…" at bounding box center [728, 409] width 1282 height 305
drag, startPoint x: 603, startPoint y: 293, endPoint x: 897, endPoint y: 316, distance: 294.9
click at [897, 316] on div "Correct! + 787 Explanation: The key aspects to highlight in this code are the f…" at bounding box center [728, 409] width 1282 height 305
click at [897, 317] on div "Correct! + 787 Explanation: The key aspects to highlight in this code are the f…" at bounding box center [728, 409] width 1282 height 305
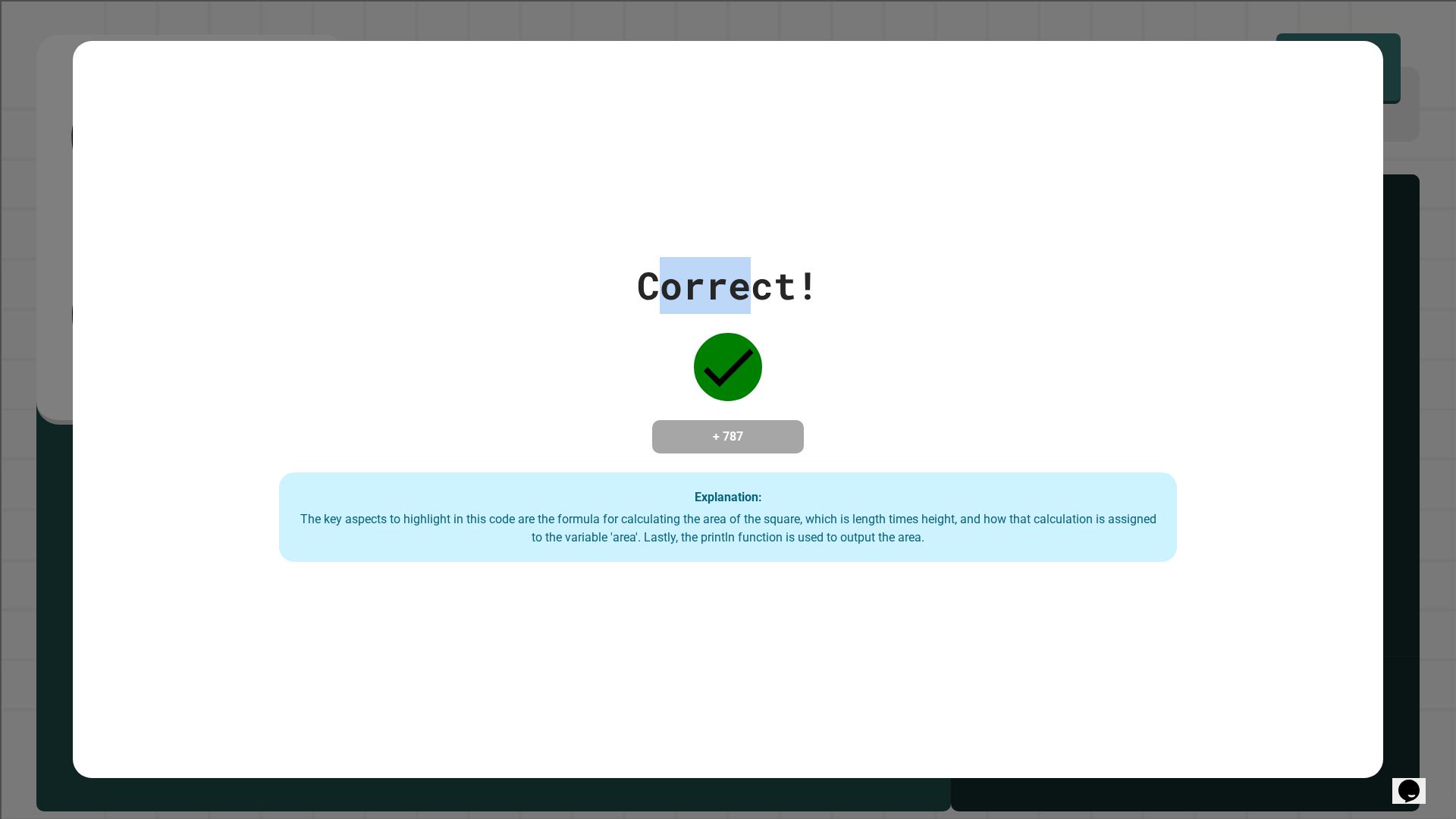
drag, startPoint x: 644, startPoint y: 275, endPoint x: 737, endPoint y: 280, distance: 93.1
click at [737, 280] on div "Correct!" at bounding box center [728, 286] width 182 height 57
click at [711, 280] on div "Correct!" at bounding box center [728, 286] width 182 height 57
drag, startPoint x: 616, startPoint y: 288, endPoint x: 743, endPoint y: 282, distance: 127.1
click at [743, 282] on div "Correct! + 787 Explanation: The key aspects to highlight in this code are the f…" at bounding box center [728, 409] width 1282 height 305
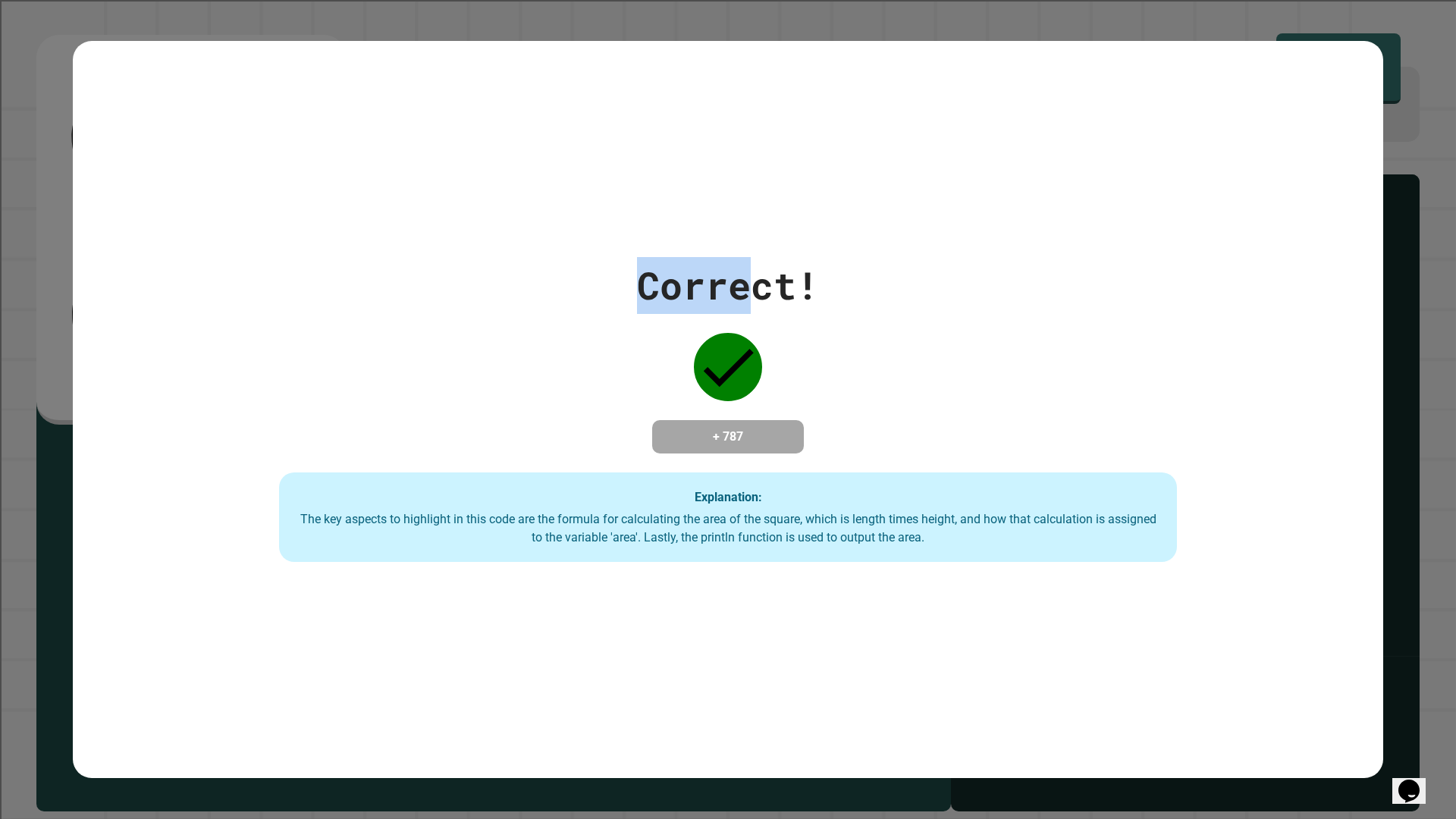
click at [743, 282] on div "Correct!" at bounding box center [728, 286] width 182 height 57
drag, startPoint x: 639, startPoint y: 270, endPoint x: 794, endPoint y: 284, distance: 155.6
click at [794, 284] on div "Correct!" at bounding box center [728, 286] width 182 height 57
drag, startPoint x: 626, startPoint y: 275, endPoint x: 806, endPoint y: 275, distance: 180.0
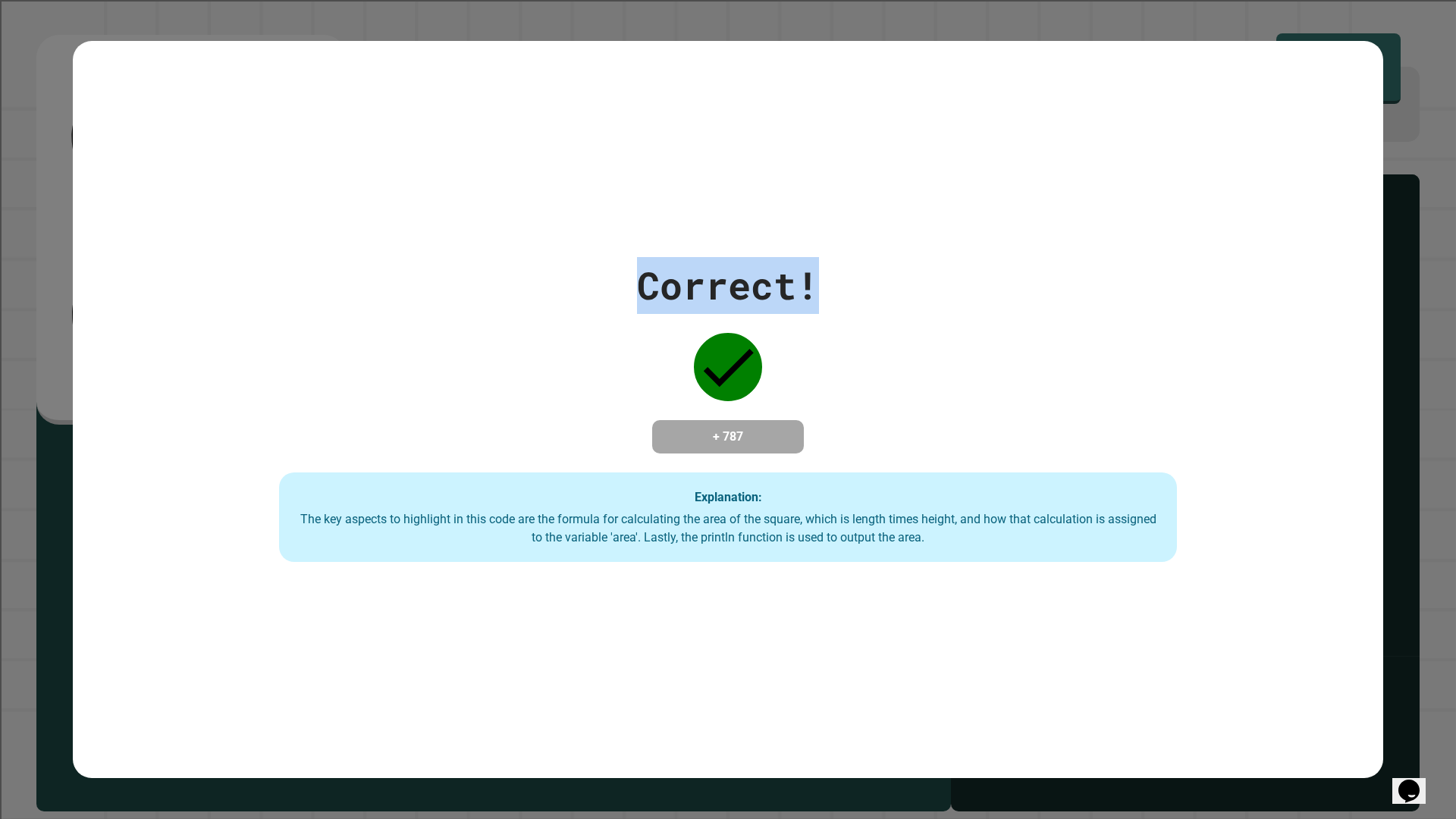
click at [806, 275] on div "Correct! + 787 Explanation: The key aspects to highlight in this code are the f…" at bounding box center [728, 409] width 1282 height 305
click at [806, 275] on div "Correct!" at bounding box center [728, 286] width 182 height 57
drag, startPoint x: 647, startPoint y: 264, endPoint x: 751, endPoint y: 271, distance: 104.2
click at [751, 271] on div "Correct!" at bounding box center [728, 286] width 182 height 57
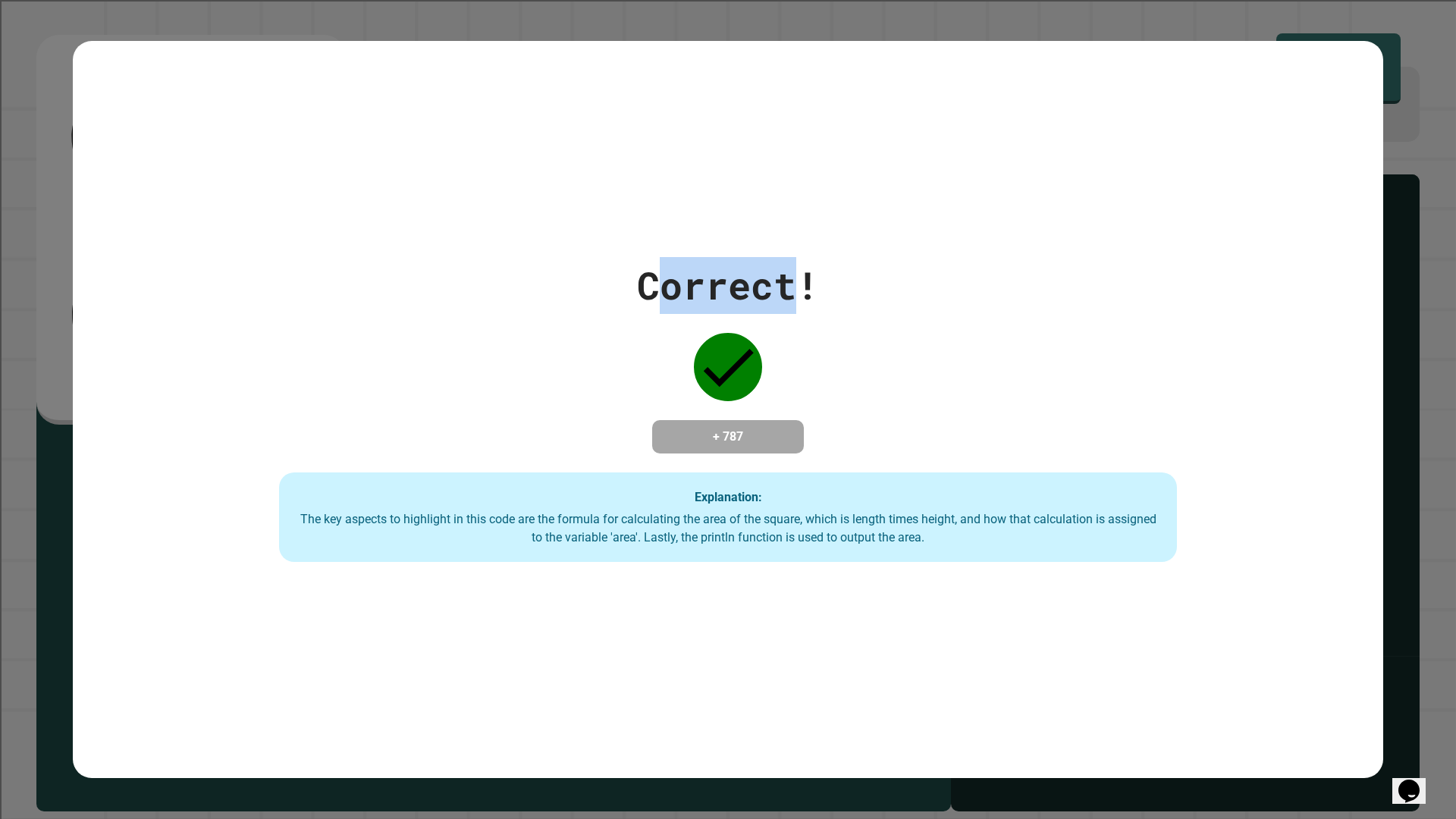
drag, startPoint x: 656, startPoint y: 272, endPoint x: 800, endPoint y: 277, distance: 144.1
click at [800, 277] on div "Correct!" at bounding box center [728, 286] width 182 height 57
click at [616, 276] on div "Correct! + 787 Explanation: The key aspects to highlight in this code are the f…" at bounding box center [728, 409] width 1282 height 305
drag, startPoint x: 632, startPoint y: 270, endPoint x: 798, endPoint y: 275, distance: 166.1
click at [798, 275] on div "Correct!" at bounding box center [728, 286] width 182 height 57
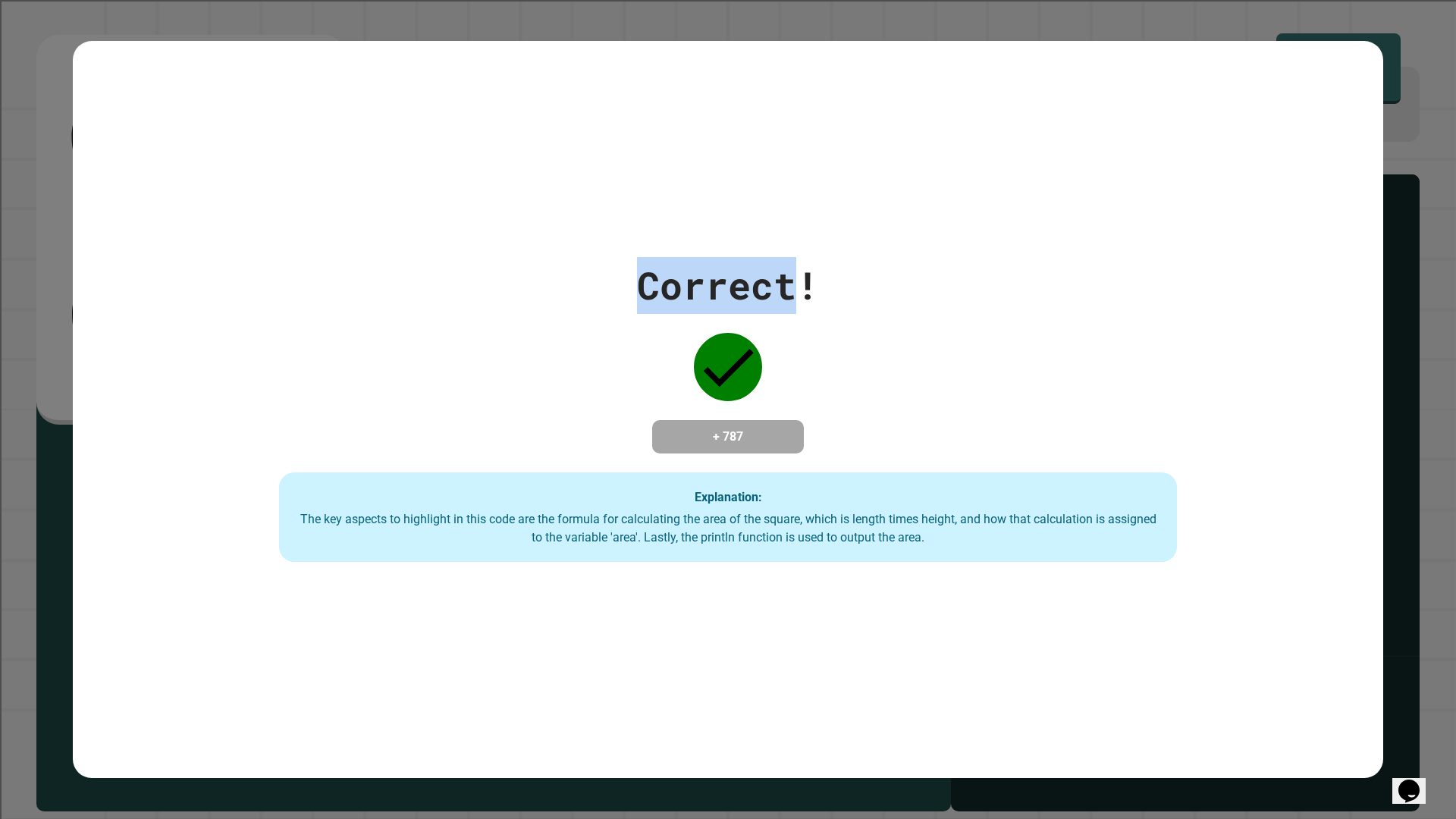
click at [798, 275] on div "Correct!" at bounding box center [728, 286] width 182 height 57
drag, startPoint x: 781, startPoint y: 275, endPoint x: 614, endPoint y: 275, distance: 167.0
click at [614, 275] on div "Correct! + 787 Explanation: The key aspects to highlight in this code are the f…" at bounding box center [728, 409] width 1282 height 305
drag, startPoint x: 625, startPoint y: 275, endPoint x: 829, endPoint y: 274, distance: 204.0
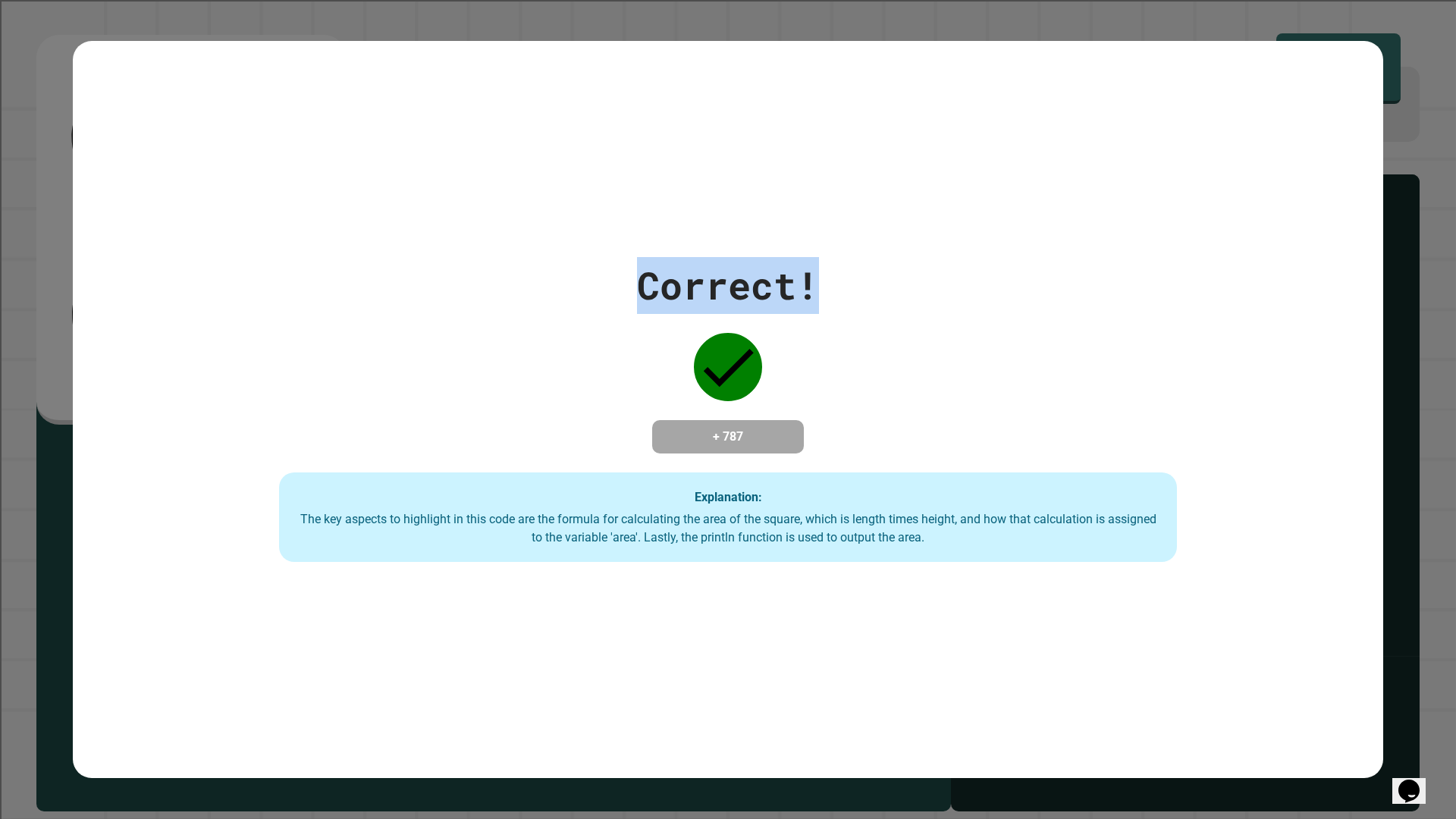
click at [829, 274] on div "Correct! + 787 Explanation: The key aspects to highlight in this code are the f…" at bounding box center [728, 409] width 1282 height 305
drag, startPoint x: 830, startPoint y: 274, endPoint x: 673, endPoint y: 277, distance: 157.0
click at [673, 277] on div "Correct! + 787 Explanation: The key aspects to highlight in this code are the f…" at bounding box center [728, 409] width 1282 height 305
click at [673, 277] on div "Correct!" at bounding box center [728, 286] width 182 height 57
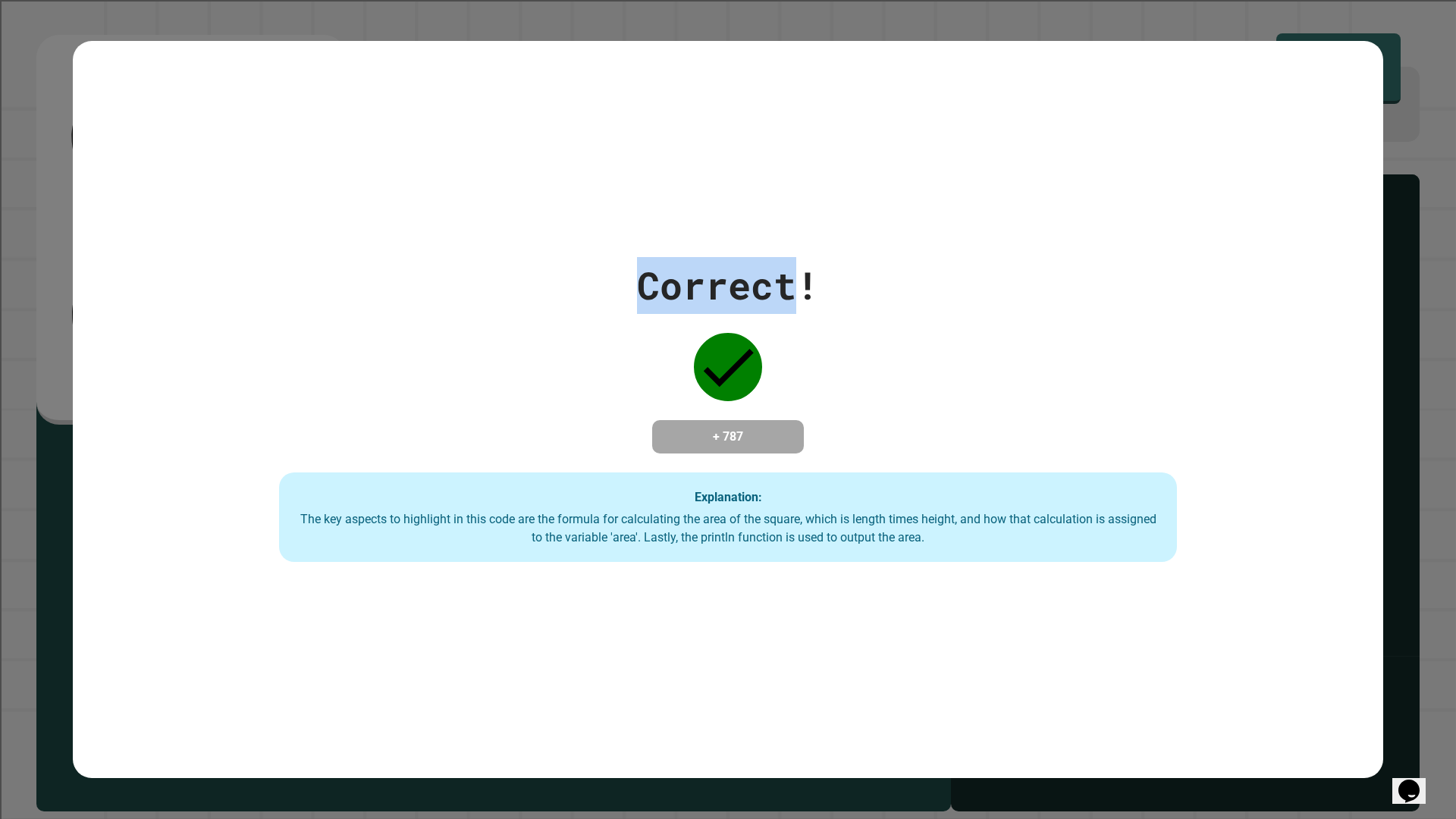
click at [673, 277] on div "Correct!" at bounding box center [728, 286] width 182 height 57
click at [669, 283] on div "Correct!" at bounding box center [728, 286] width 182 height 57
click at [669, 284] on div "Correct!" at bounding box center [728, 286] width 182 height 57
click at [661, 286] on div "Correct!" at bounding box center [728, 286] width 182 height 57
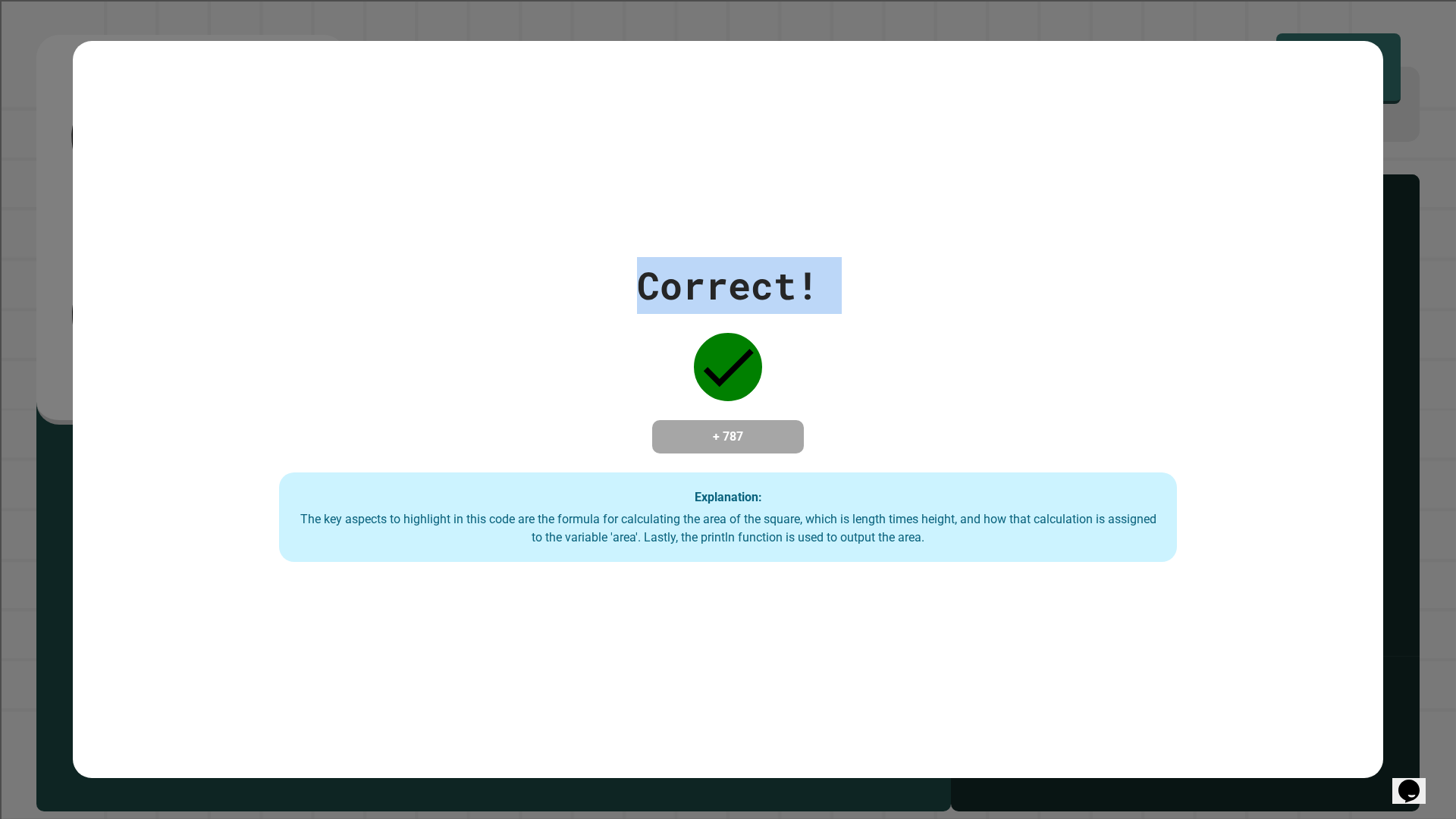
click at [661, 286] on div "Correct!" at bounding box center [728, 286] width 182 height 57
click at [598, 289] on div "Correct! + 787 Explanation: The key aspects to highlight in this code are the f…" at bounding box center [728, 409] width 1282 height 305
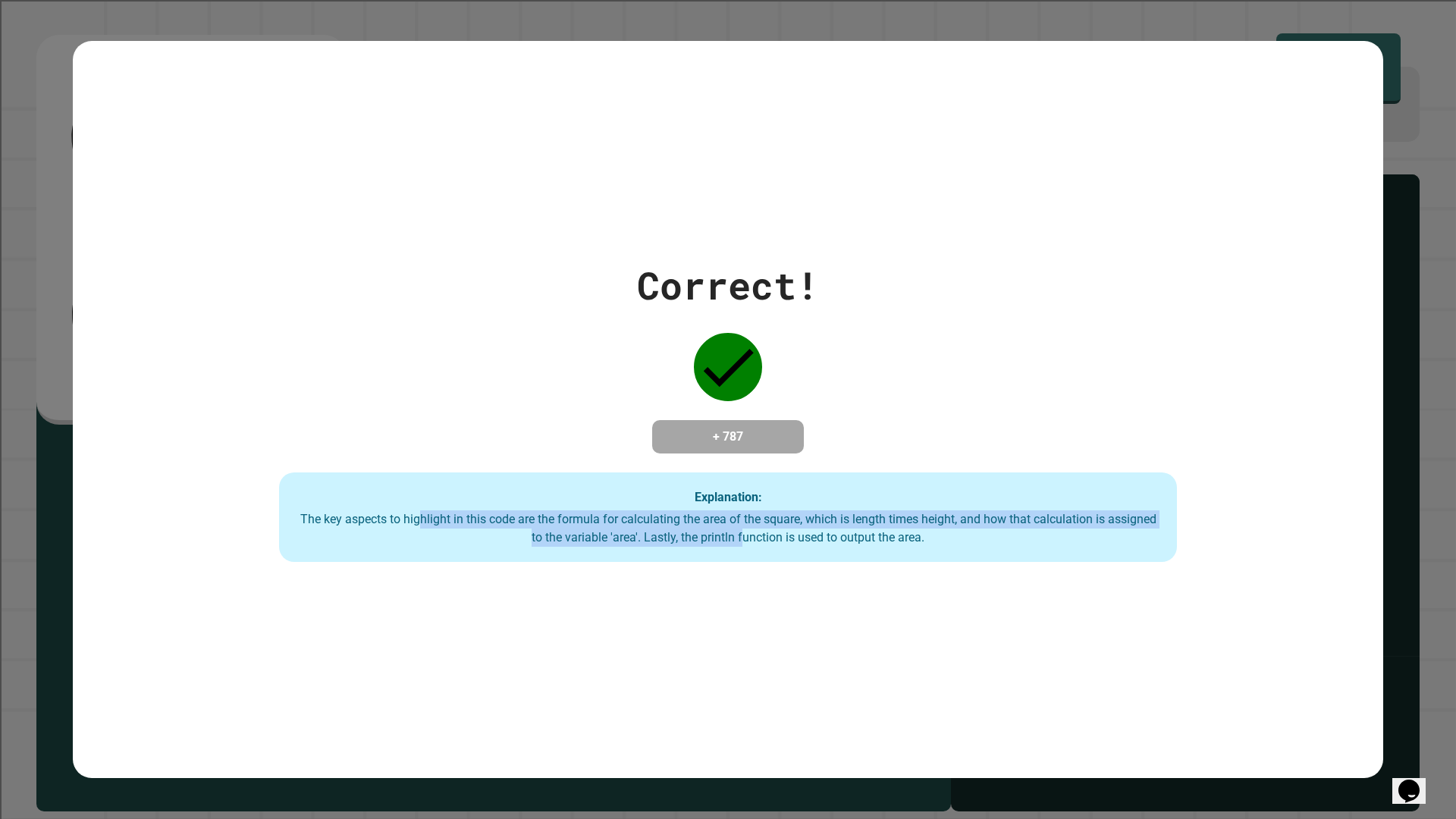
drag, startPoint x: 407, startPoint y: 518, endPoint x: 731, endPoint y: 539, distance: 324.7
click at [731, 539] on div "The key aspects to highlight in this code are the formula for calculating the a…" at bounding box center [728, 529] width 868 height 36
drag, startPoint x: 596, startPoint y: 530, endPoint x: 701, endPoint y: 529, distance: 105.0
click at [701, 529] on div "The key aspects to highlight in this code are the formula for calculating the a…" at bounding box center [728, 529] width 868 height 36
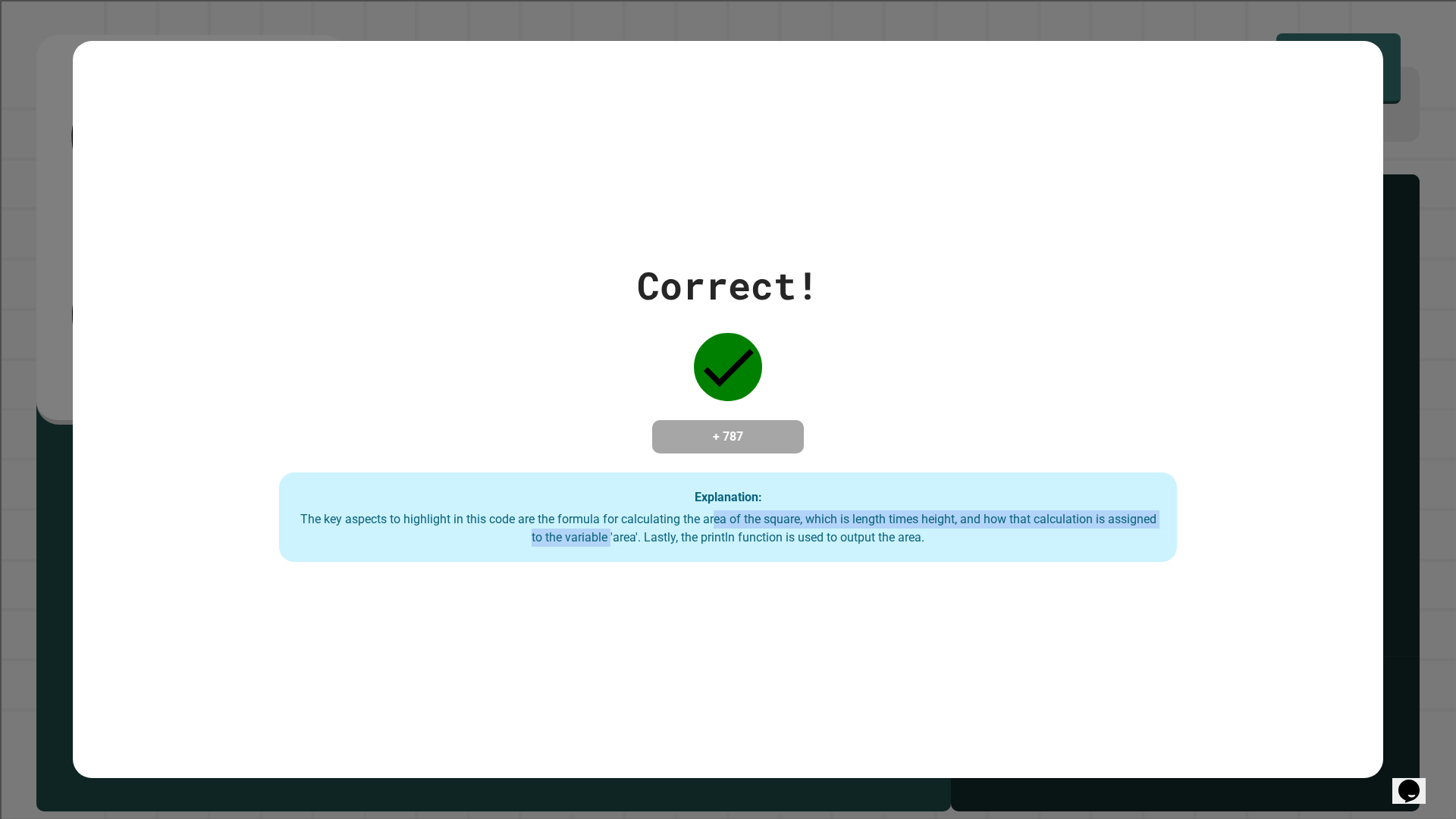
click at [707, 529] on div "The key aspects to highlight in this code are the formula for calculating the a…" at bounding box center [728, 529] width 868 height 36
drag, startPoint x: 670, startPoint y: 534, endPoint x: 703, endPoint y: 540, distance: 33.5
click at [703, 540] on div "The key aspects to highlight in this code are the formula for calculating the a…" at bounding box center [728, 529] width 868 height 36
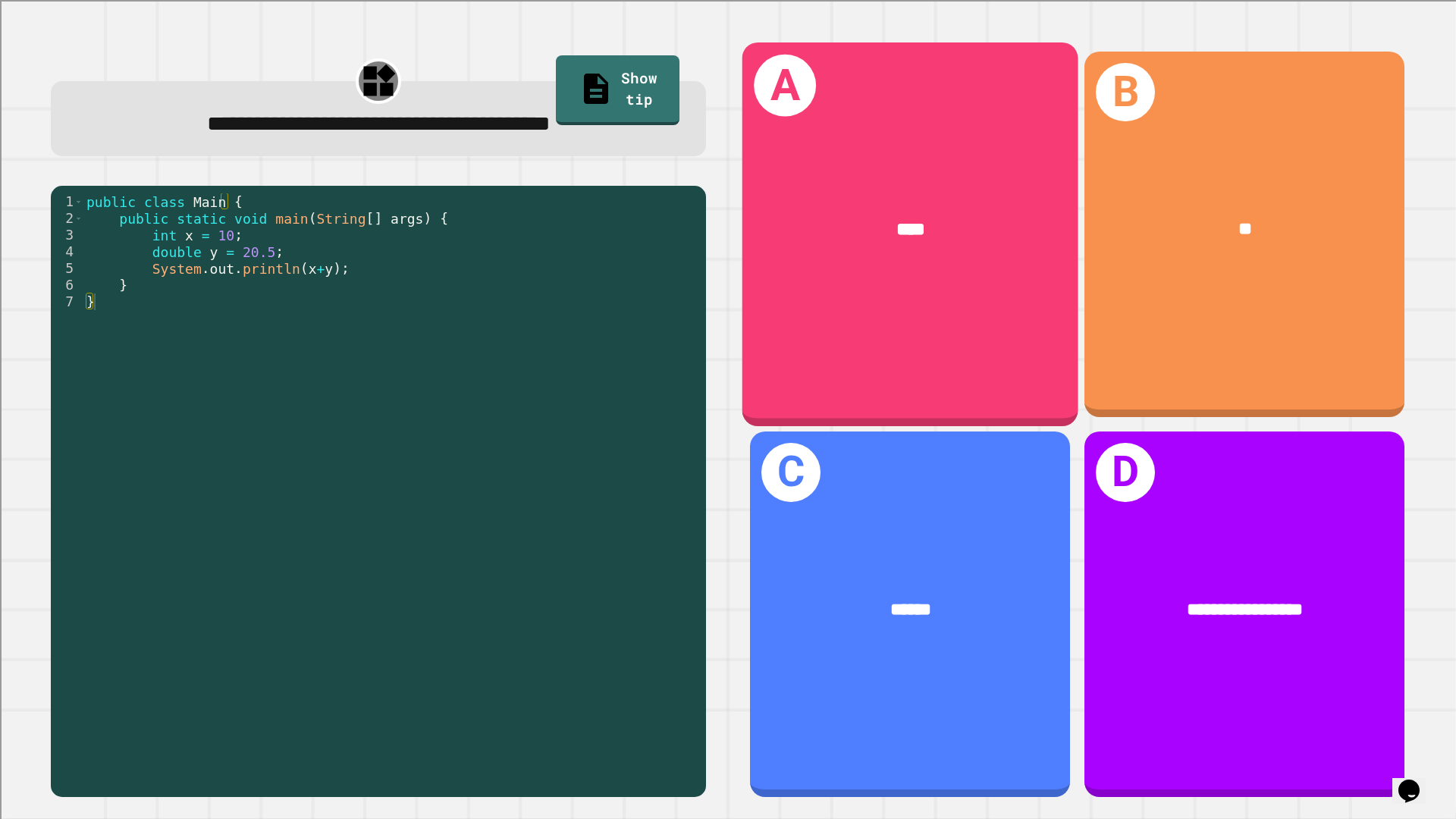
click at [932, 260] on div "****" at bounding box center [910, 229] width 336 height 101
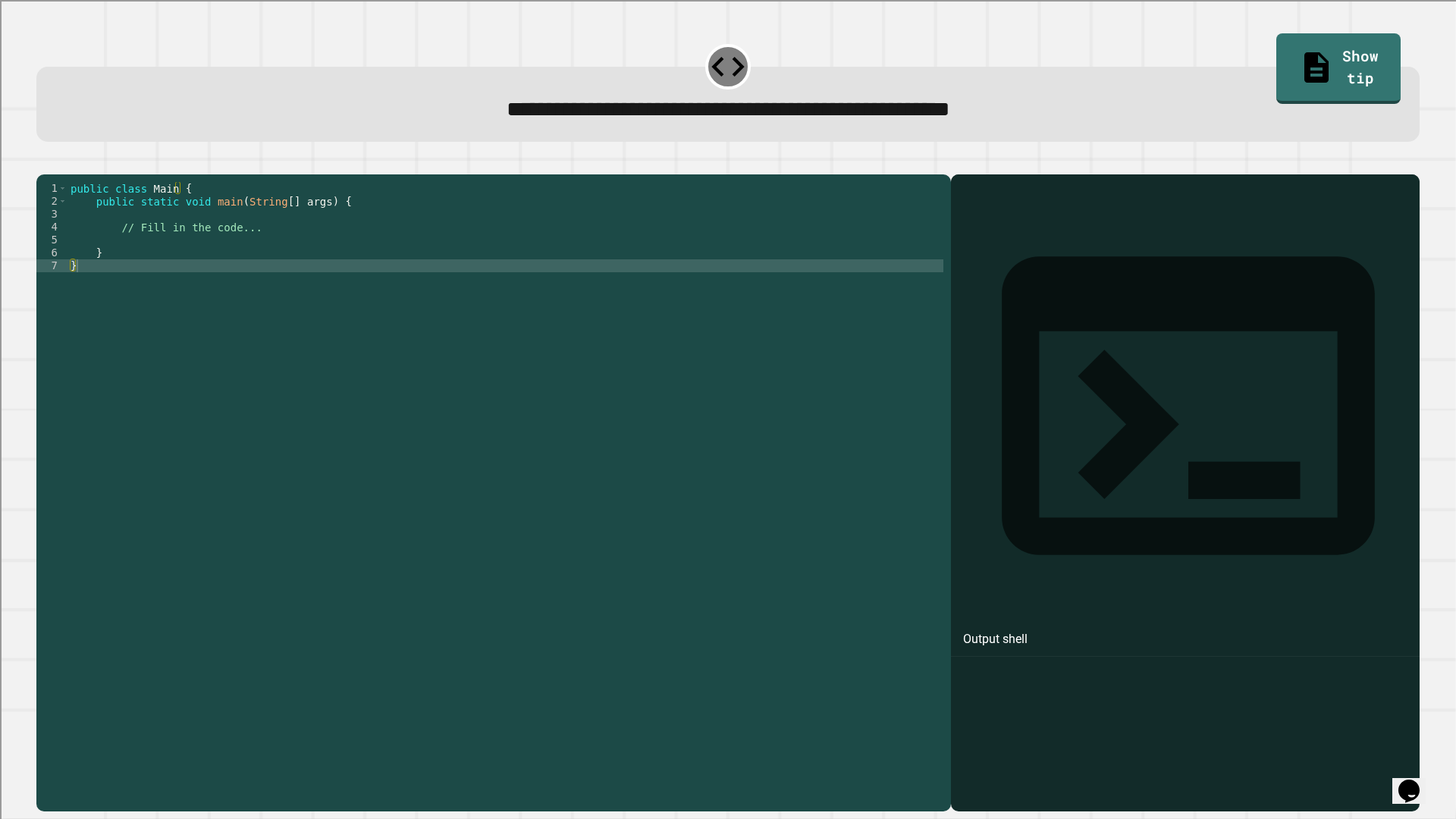
click at [183, 272] on div "public class Main { public static void main ( String [ ] args ) { // Fill in th…" at bounding box center [505, 479] width 875 height 593
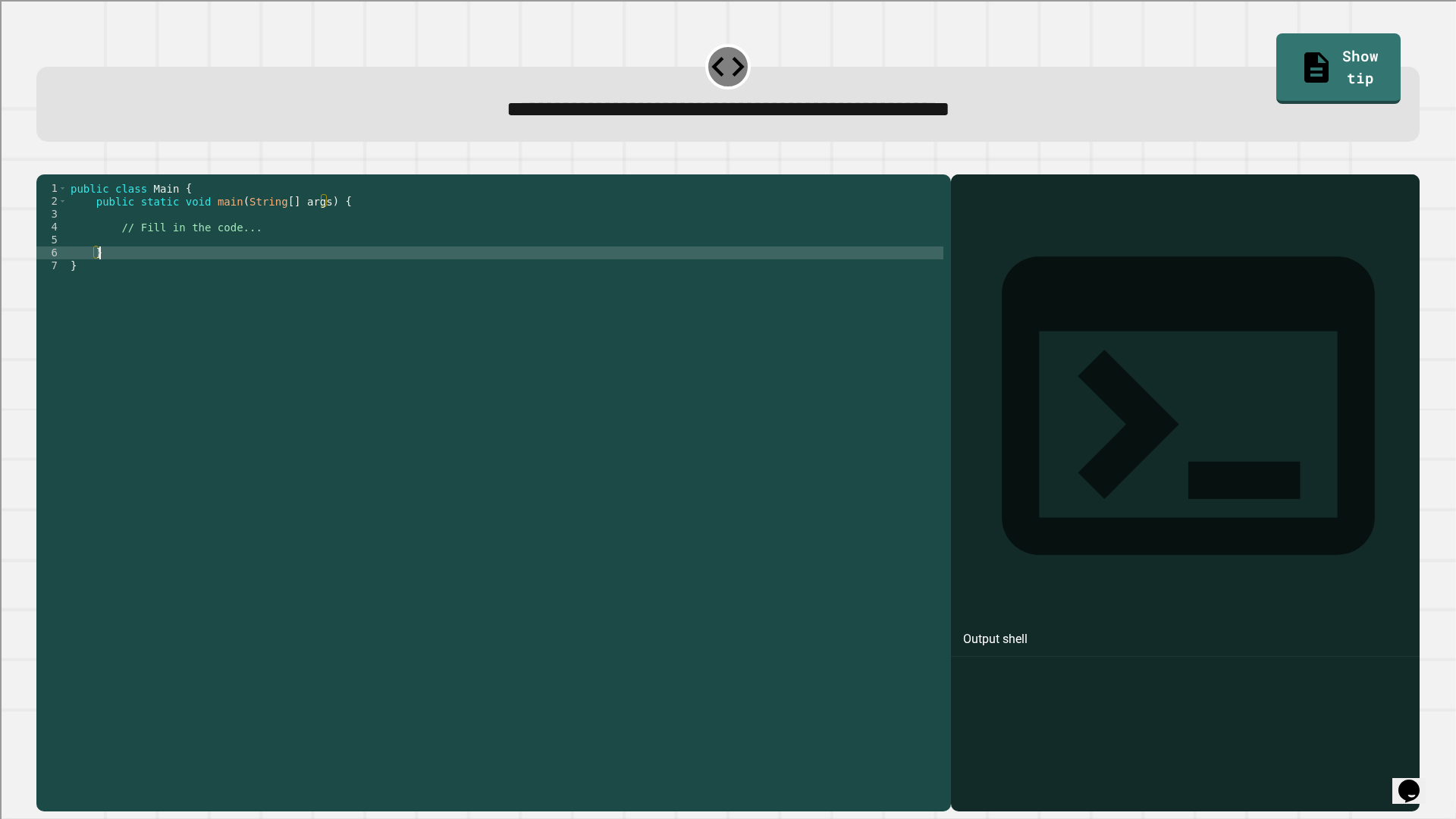
click at [205, 259] on div "public class Main { public static void main ( String [ ] args ) { // Fill in th…" at bounding box center [505, 479] width 875 height 593
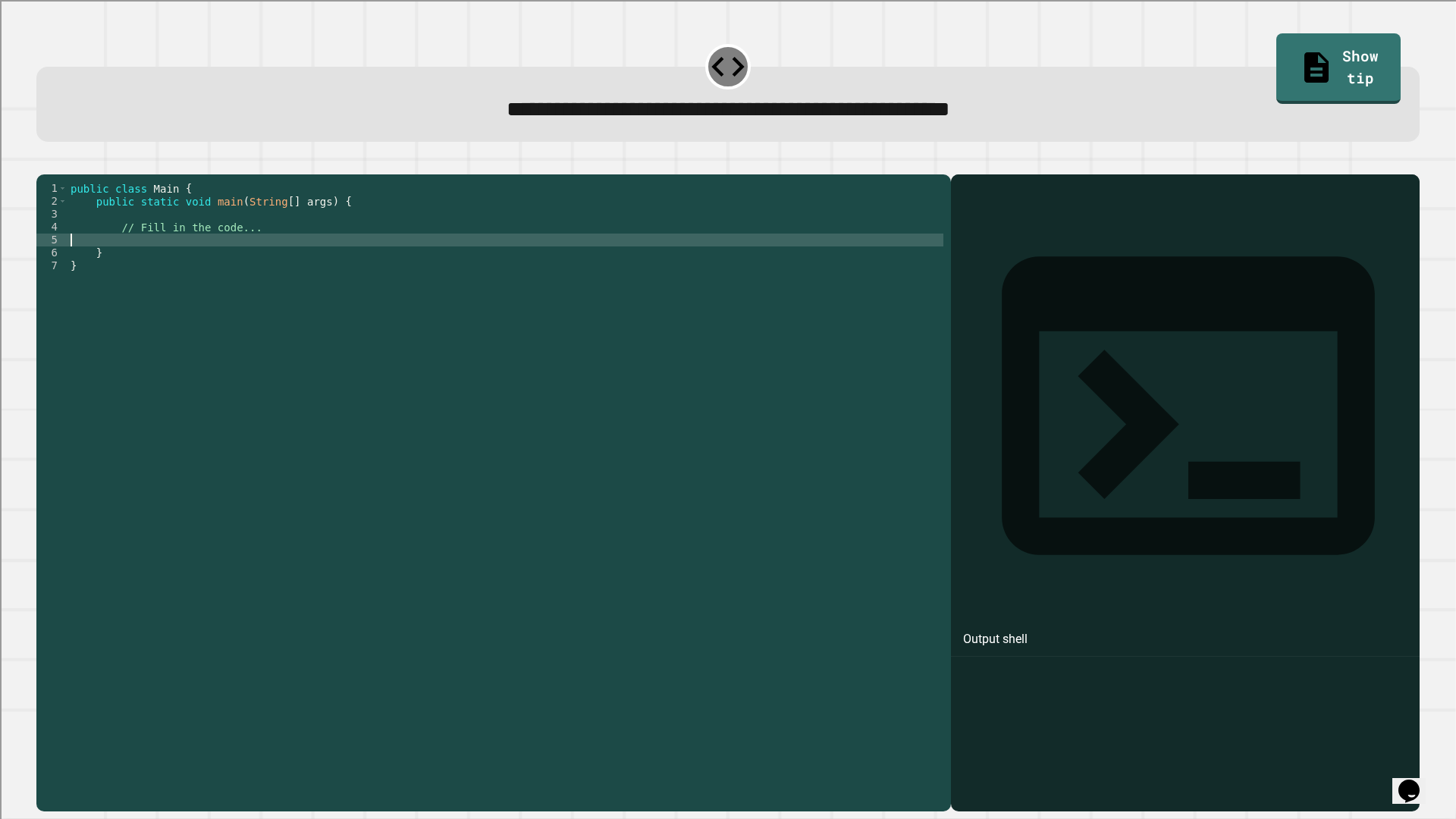
click at [278, 252] on div "public class Main { public static void main ( String [ ] args ) { // Fill in th…" at bounding box center [505, 479] width 875 height 593
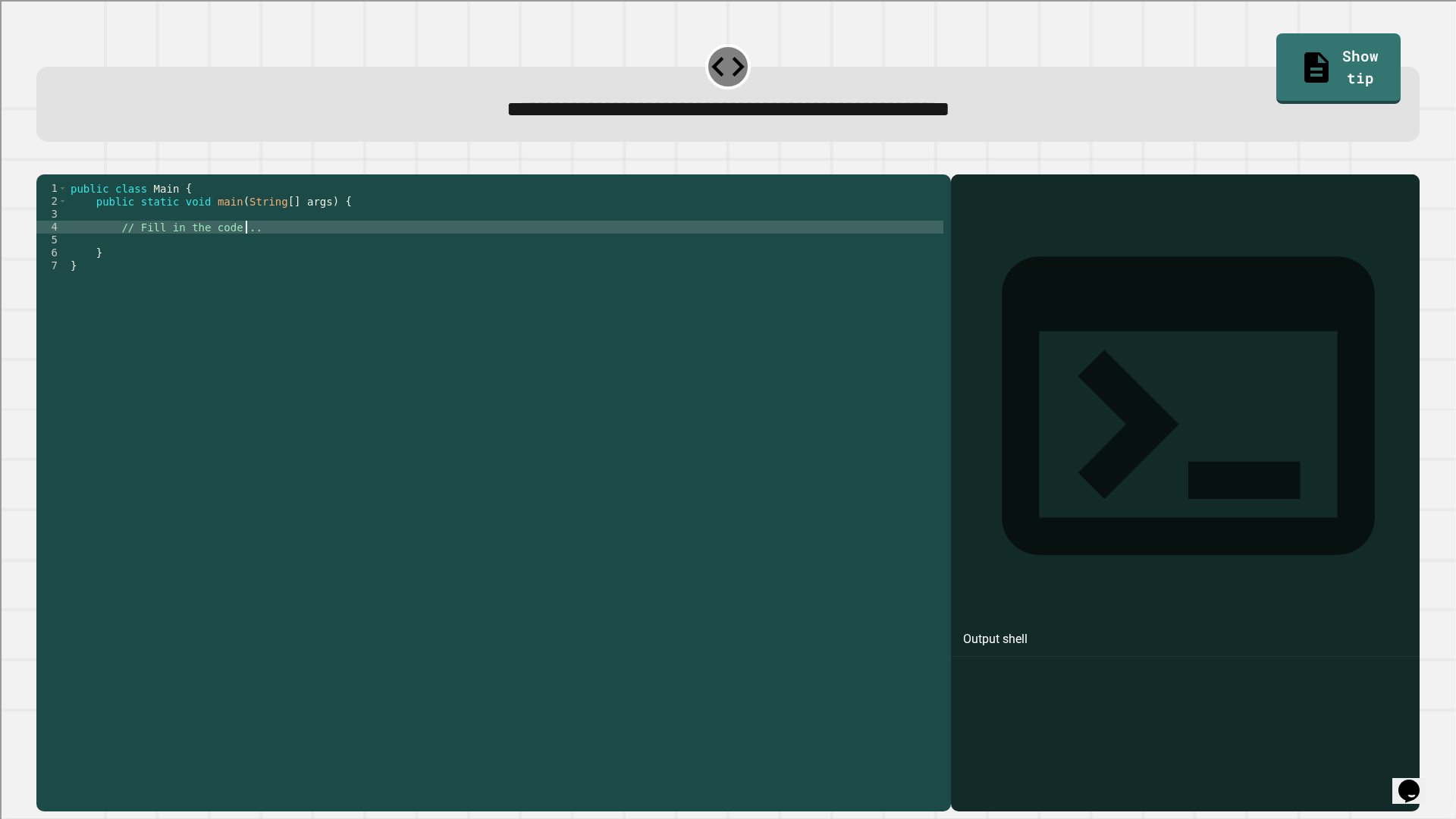
type textarea "**********"
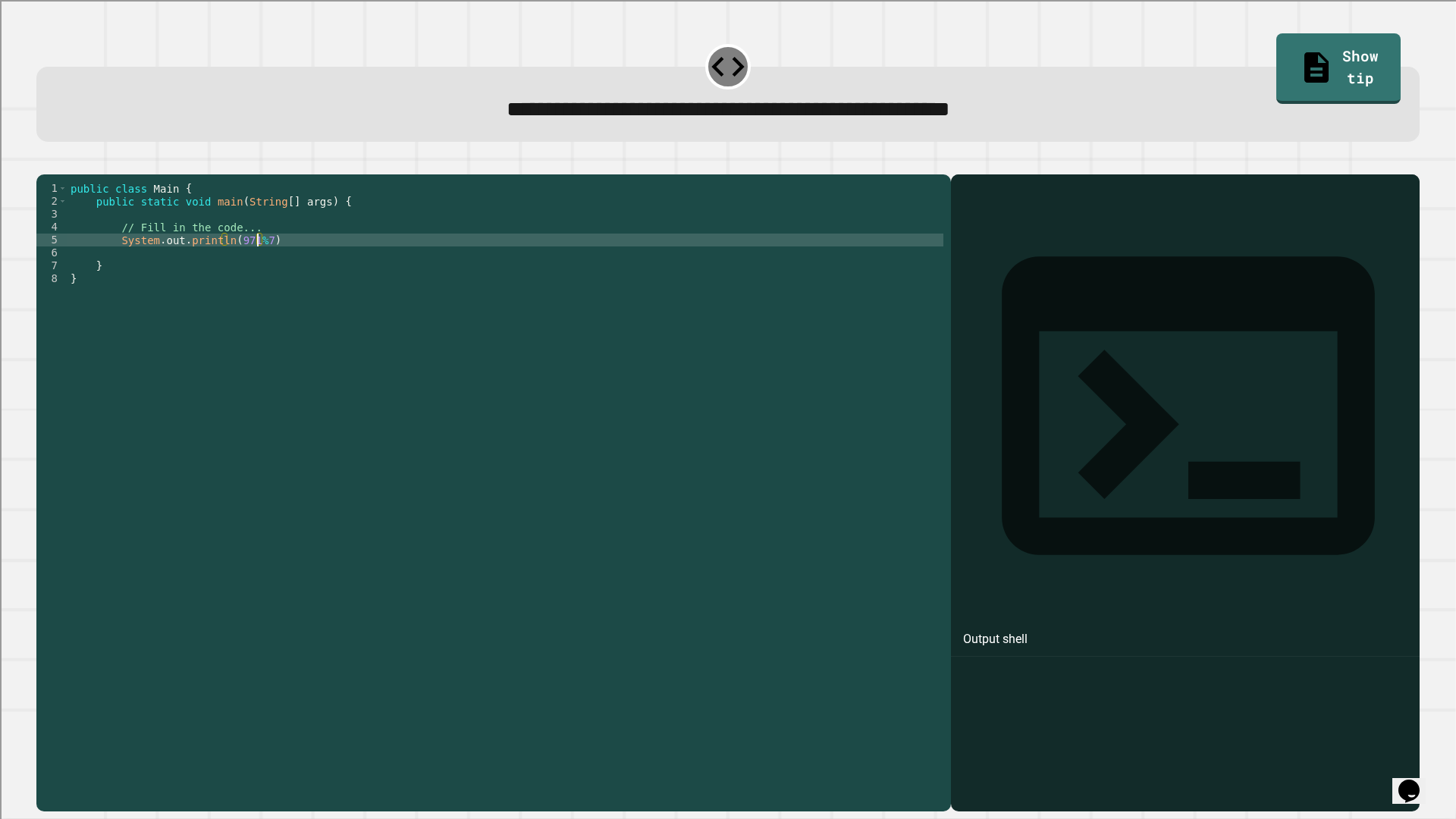
scroll to position [0, 13]
type textarea "**********"
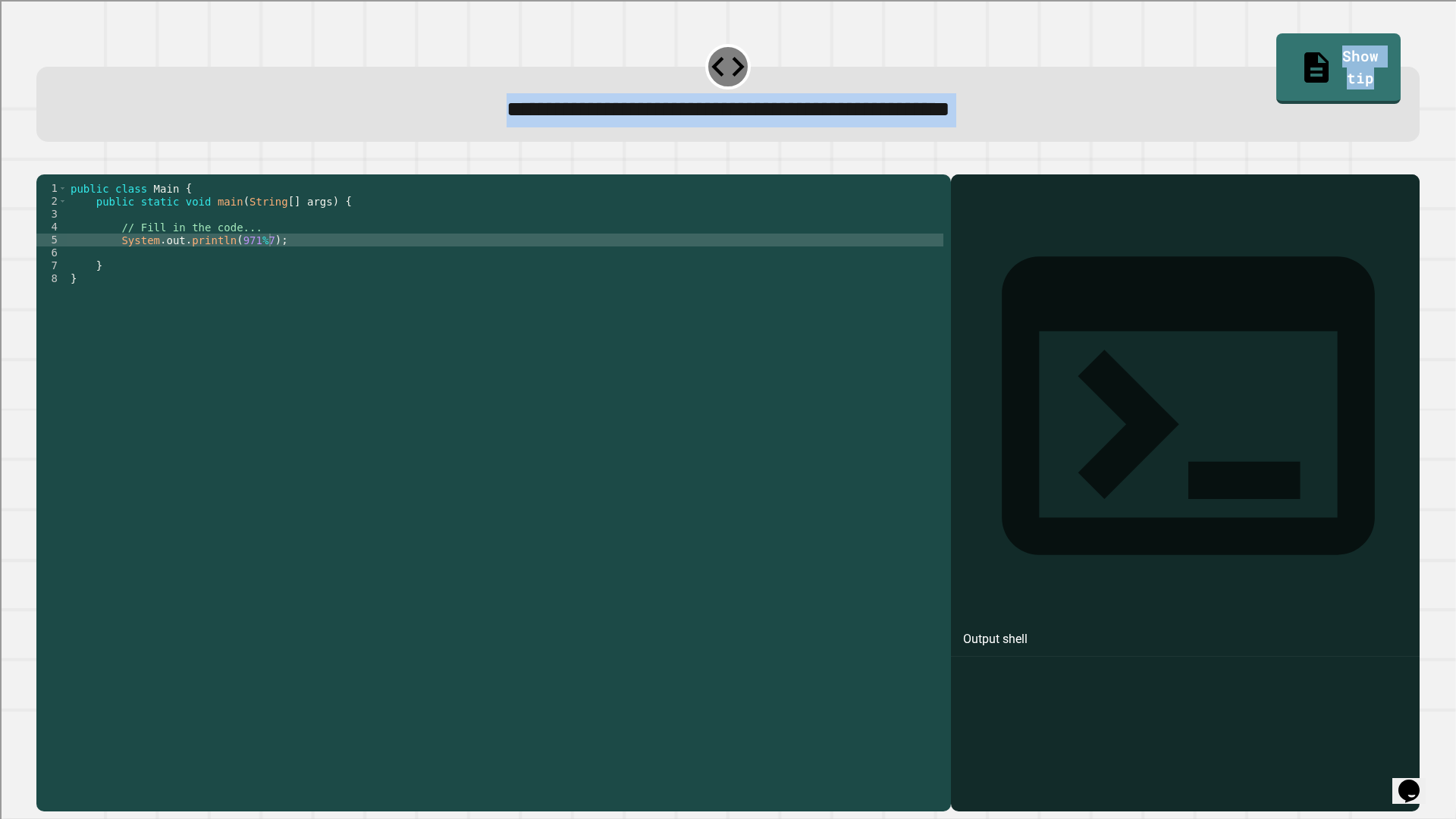
drag, startPoint x: 41, startPoint y: 146, endPoint x: 47, endPoint y: 183, distance: 37.5
click at [45, 151] on div "**********" at bounding box center [727, 423] width 1397 height 791
click at [44, 162] on button "button" at bounding box center [44, 162] width 0 height 0
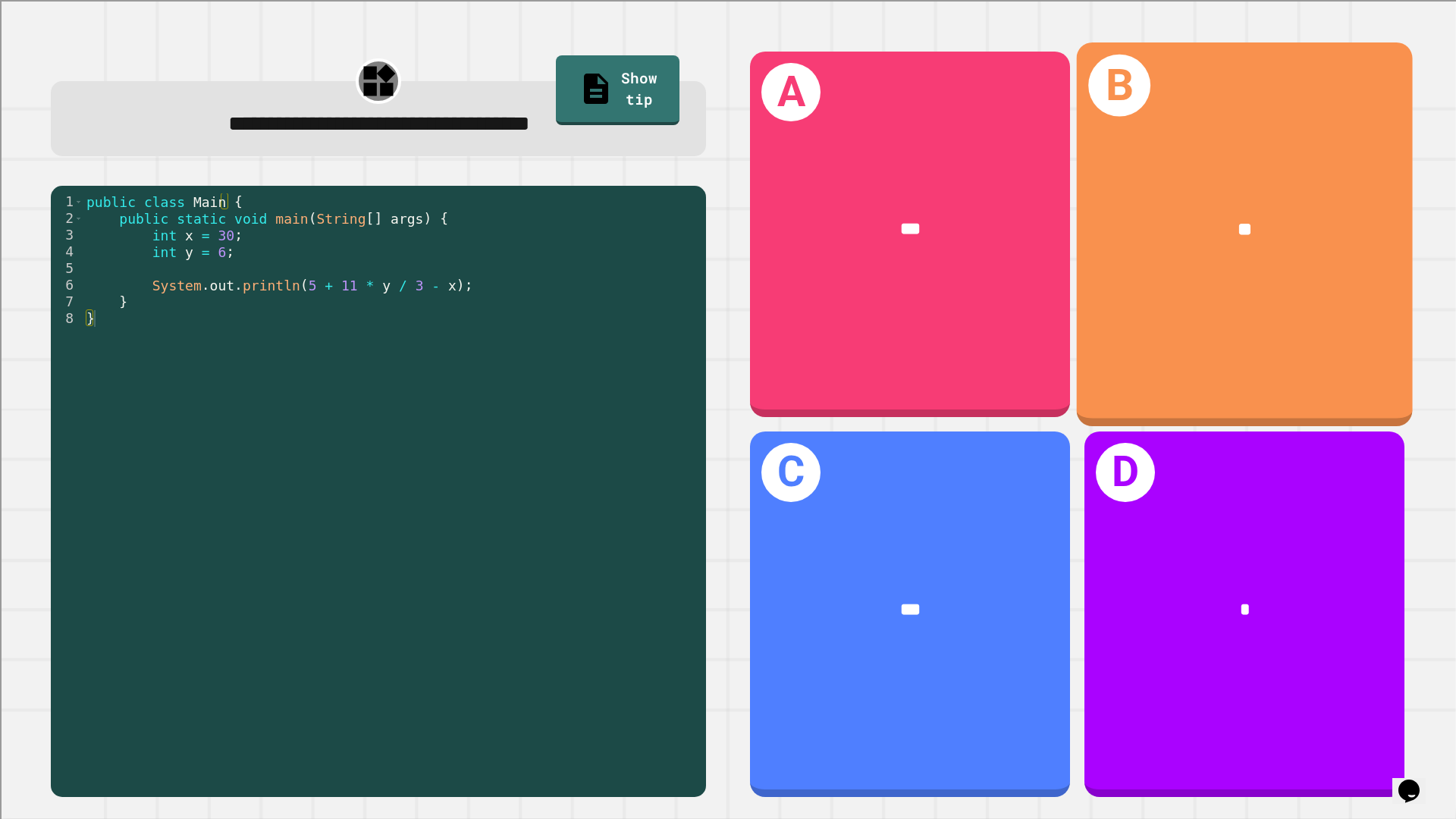
click at [1211, 292] on div "B **" at bounding box center [1244, 234] width 336 height 384
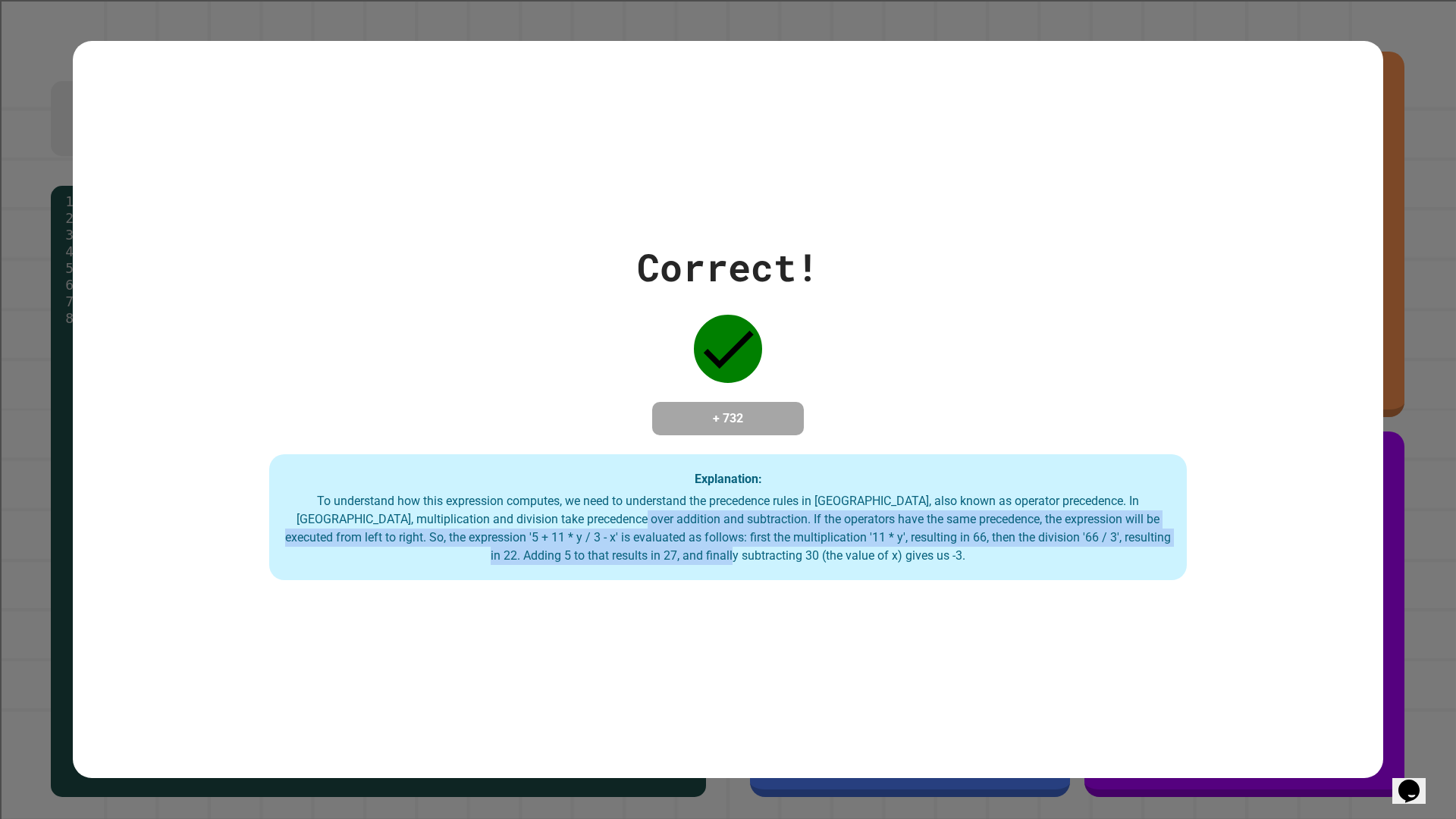
drag, startPoint x: 782, startPoint y: 552, endPoint x: 578, endPoint y: 525, distance: 205.8
click at [578, 525] on div "To understand how this expression computes, we need to understand the precedenc…" at bounding box center [728, 529] width 887 height 73
drag, startPoint x: 853, startPoint y: 570, endPoint x: 652, endPoint y: 529, distance: 205.1
click at [652, 529] on div "Explanation: To understand how this expression computes, we need to understand …" at bounding box center [728, 517] width 917 height 126
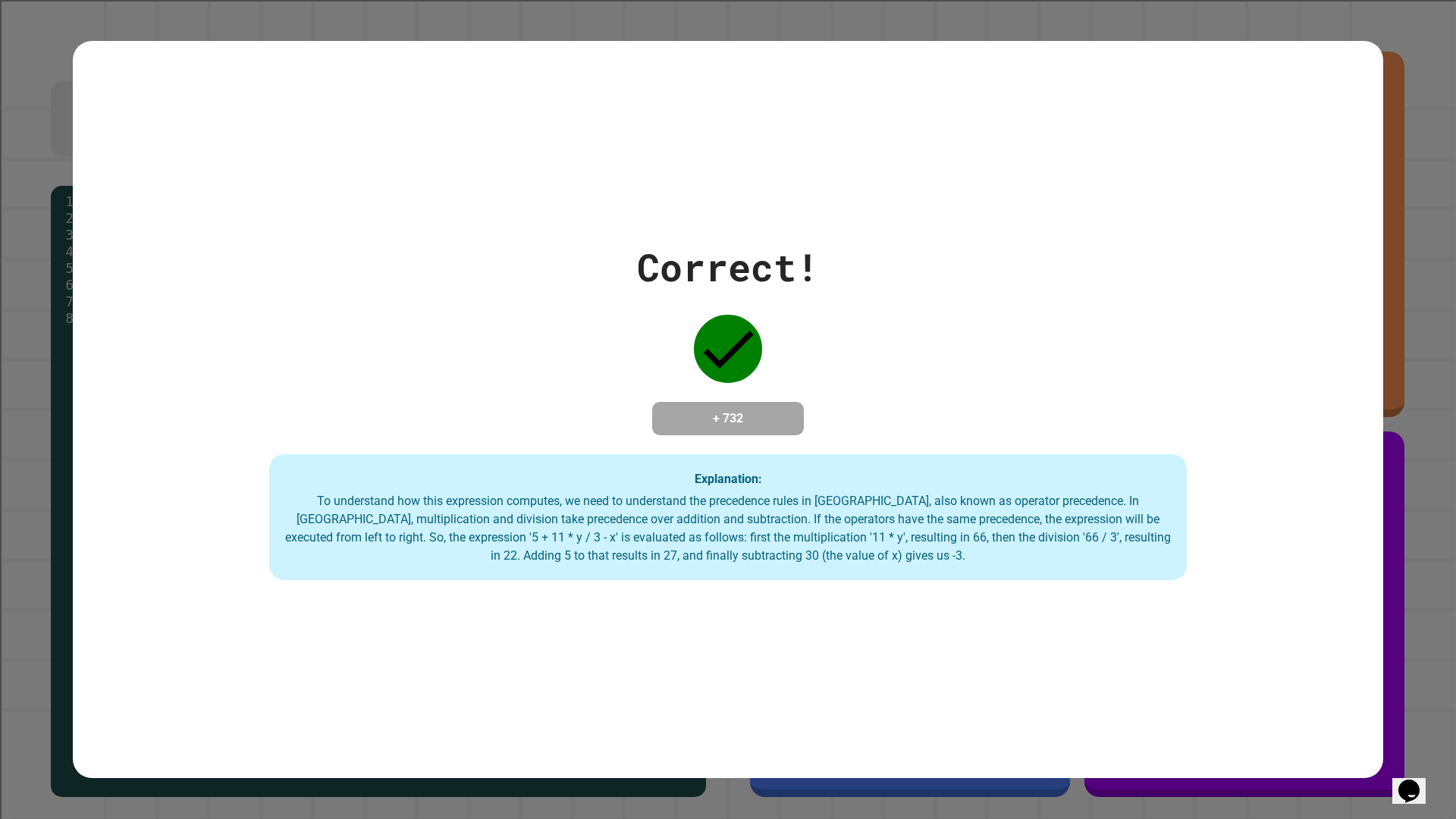
click at [650, 529] on div "To understand how this expression computes, we need to understand the precedenc…" at bounding box center [728, 529] width 887 height 73
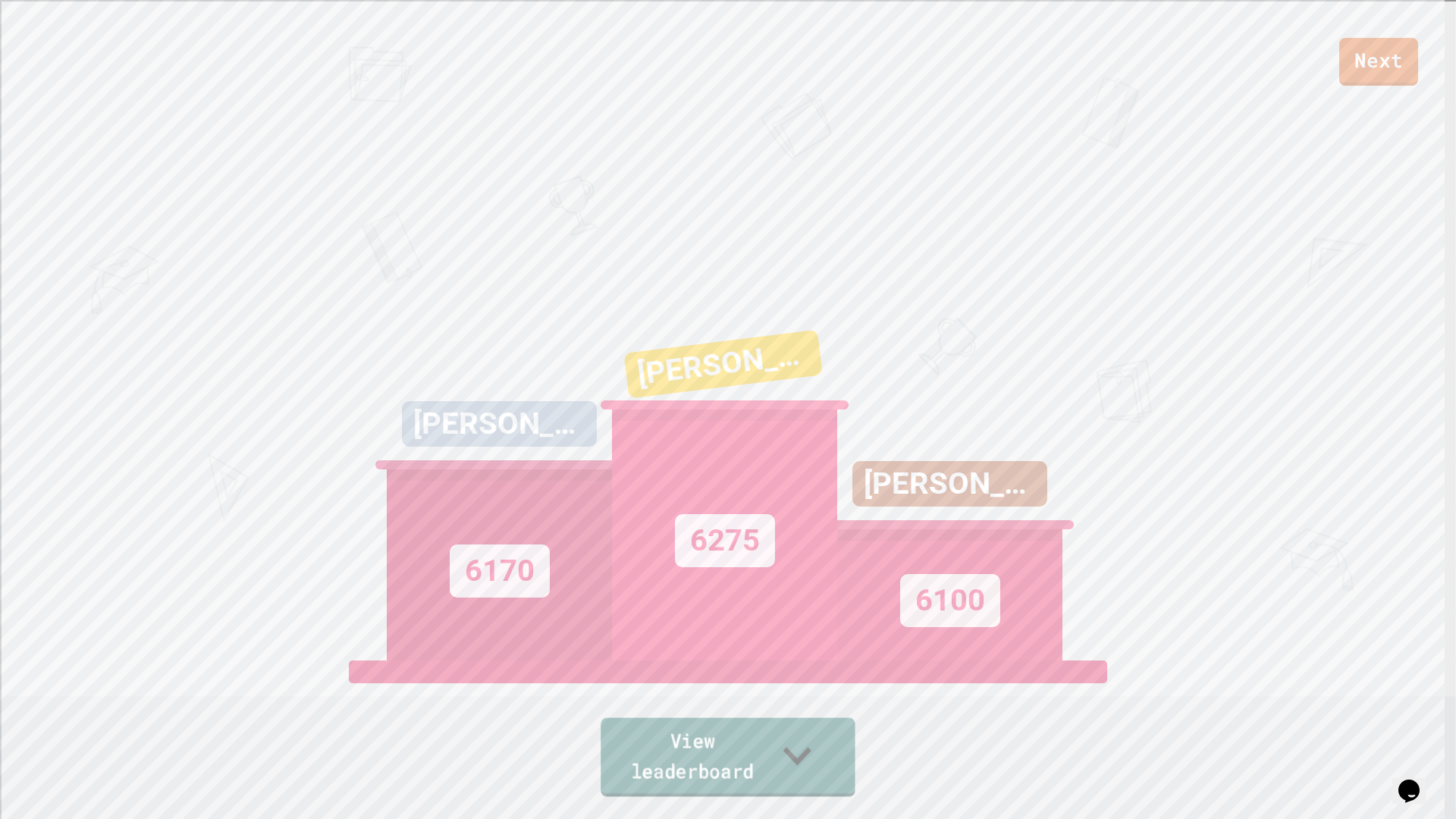
click at [811, 690] on icon at bounding box center [796, 756] width 56 height 60
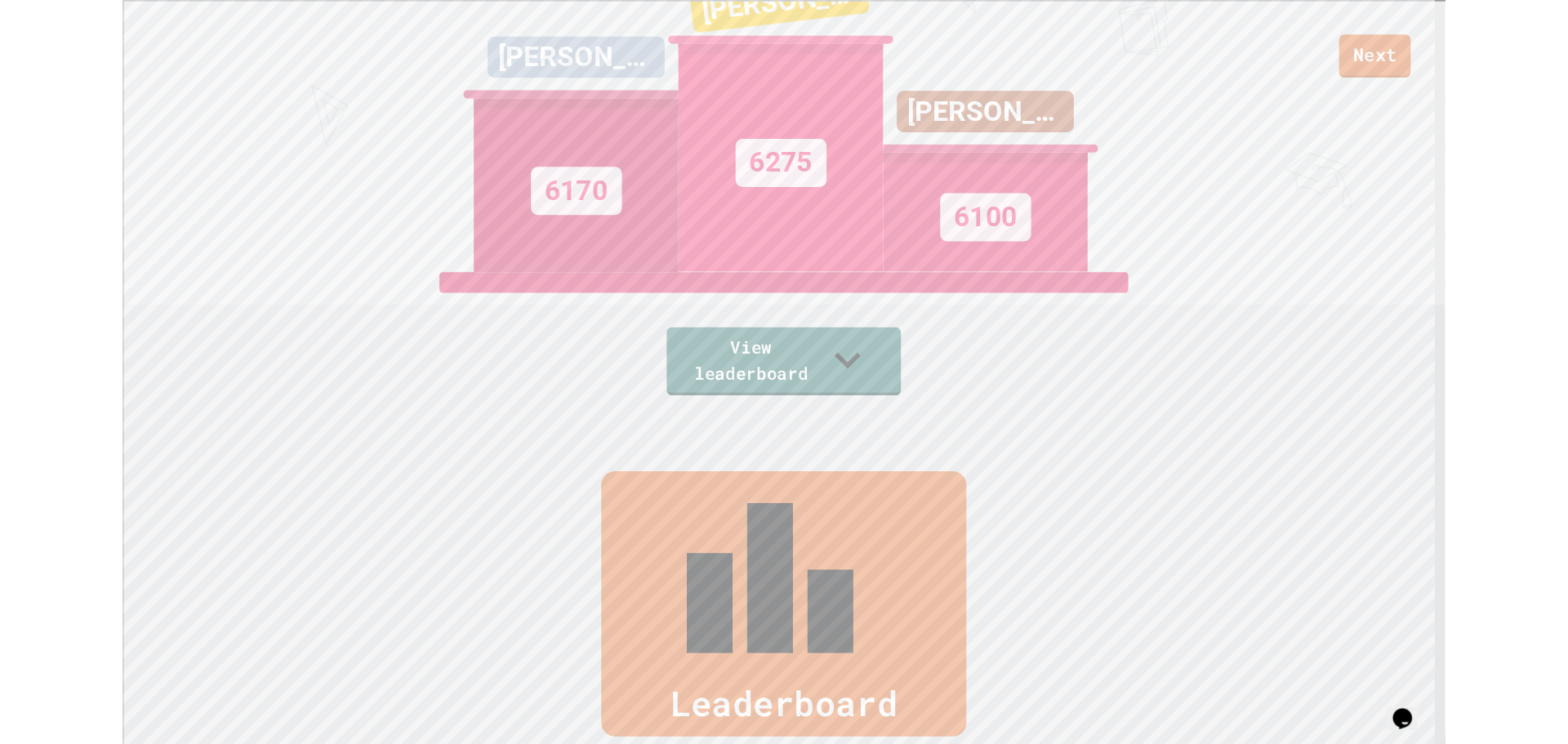
scroll to position [889, 0]
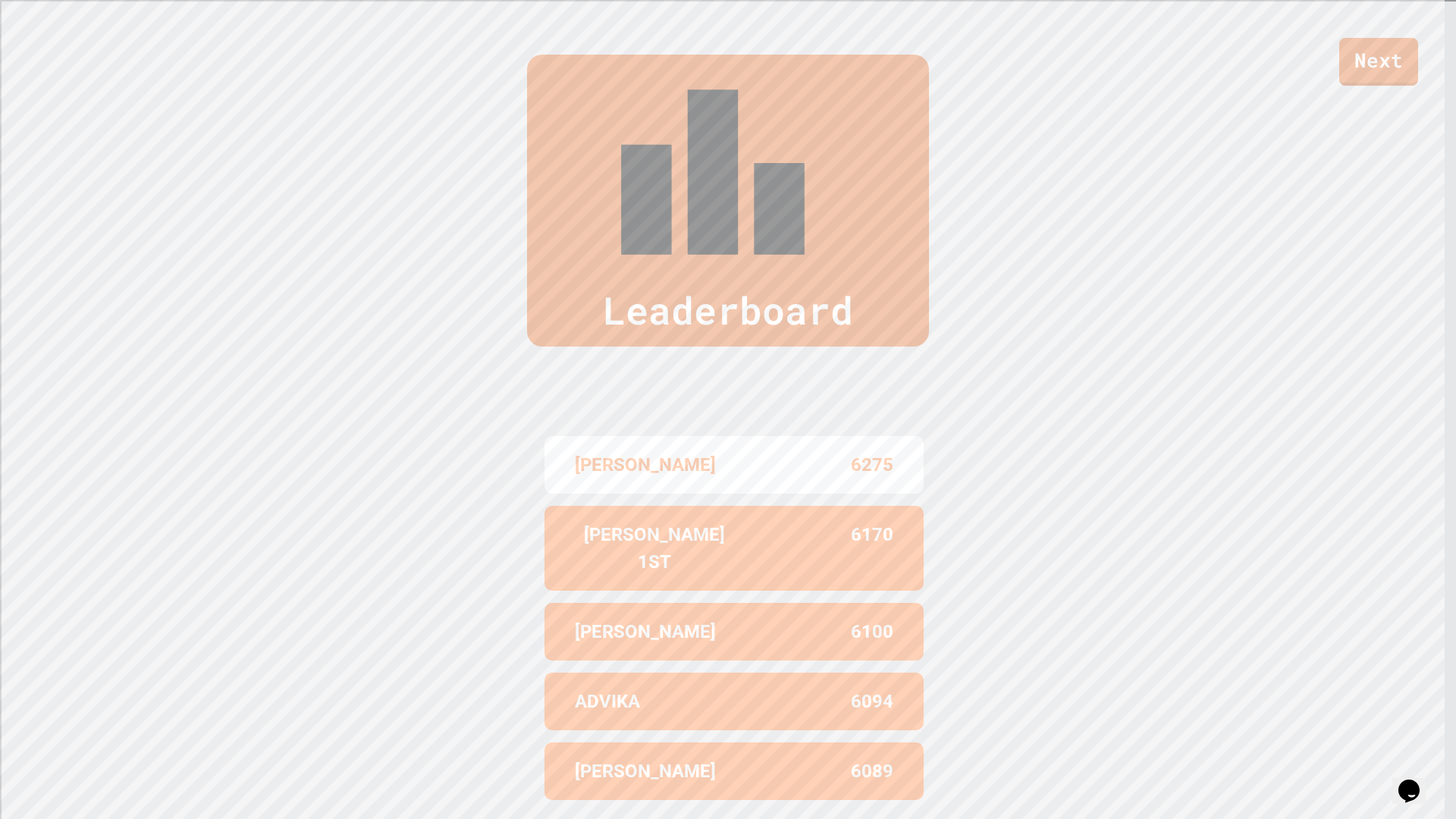
click at [1376, 68] on link "Next" at bounding box center [1378, 62] width 79 height 47
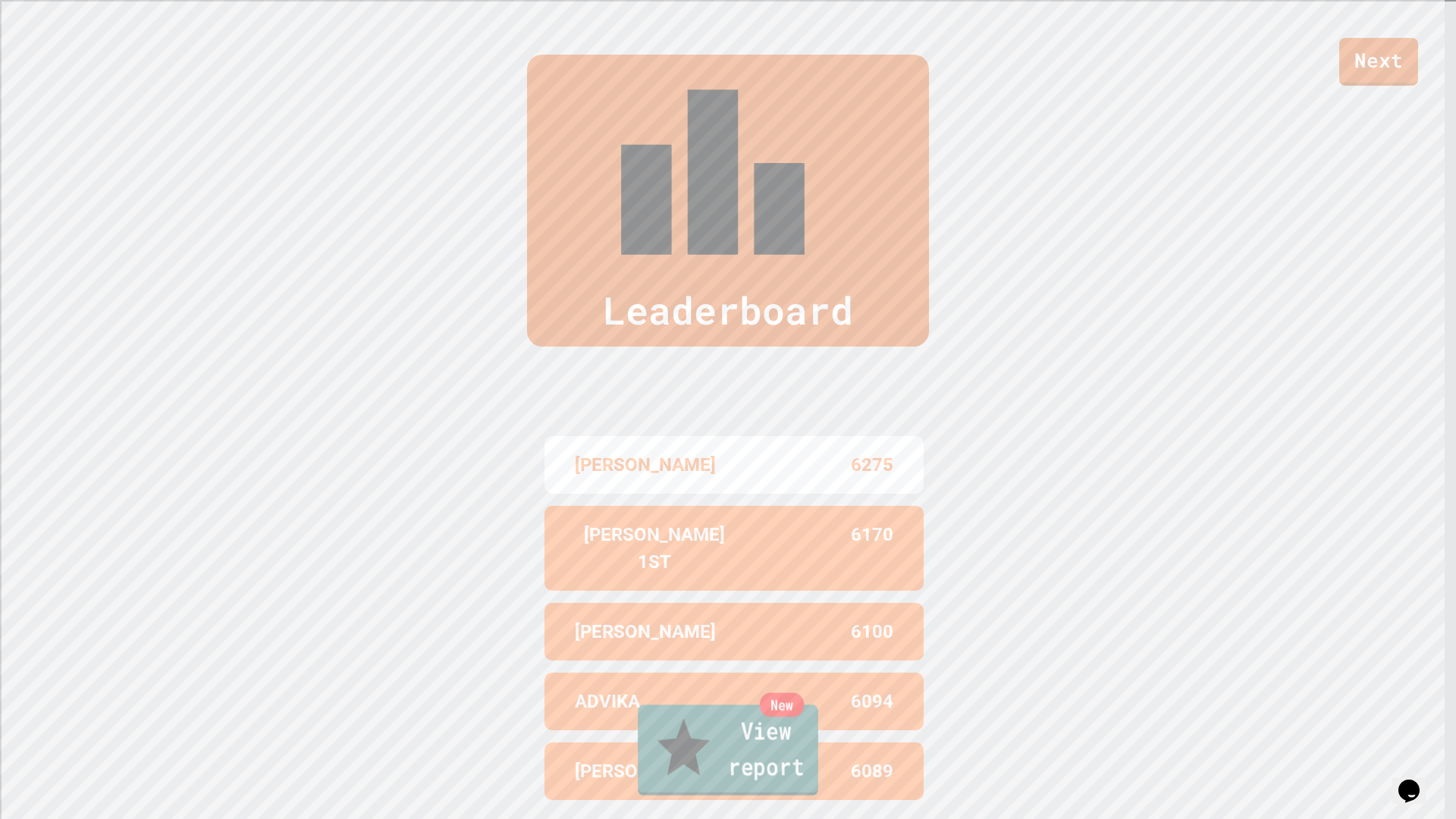
click at [810, 690] on link "New View report" at bounding box center [728, 750] width 180 height 91
